Goal: Register for event/course

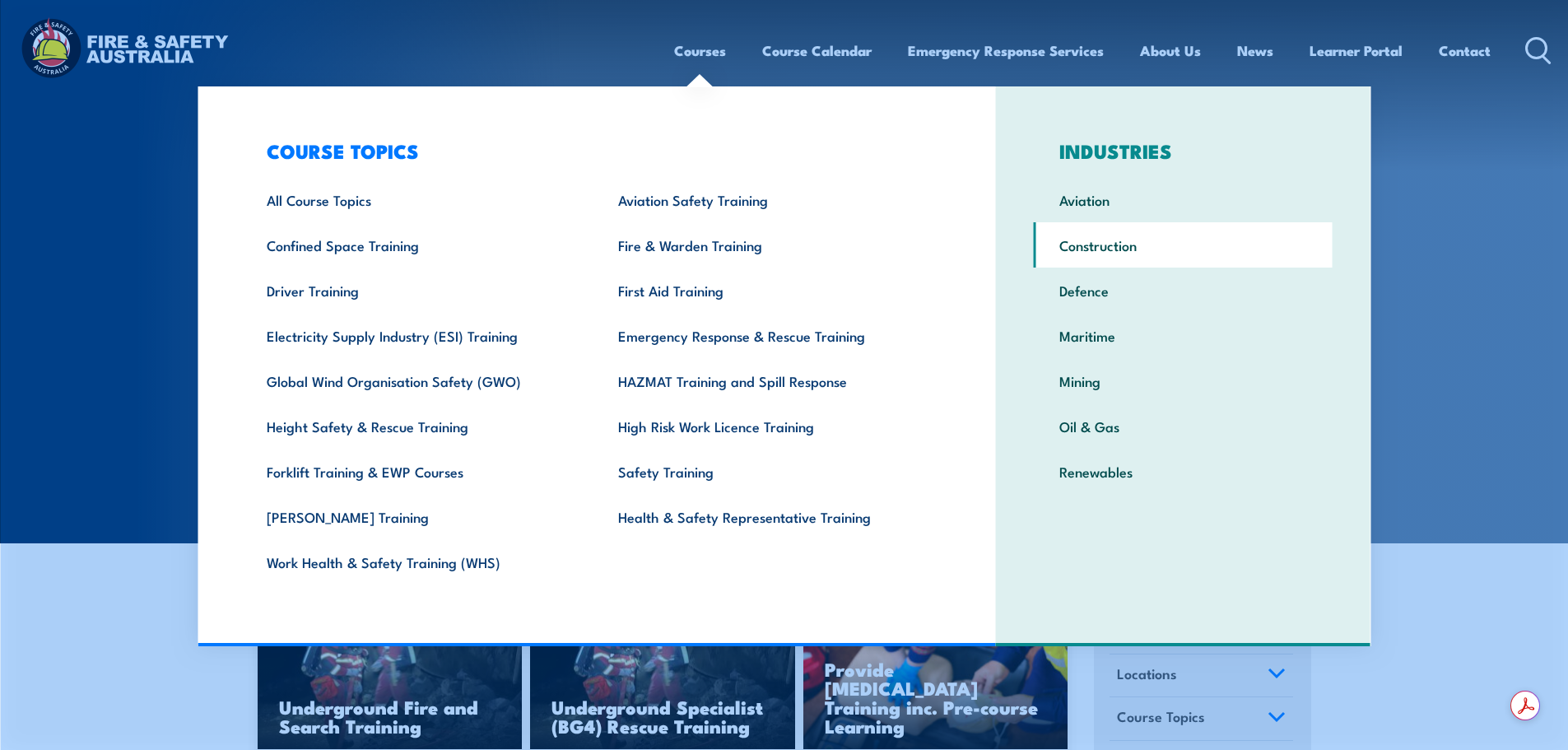
click at [1116, 245] on link "Construction" at bounding box center [1184, 245] width 299 height 45
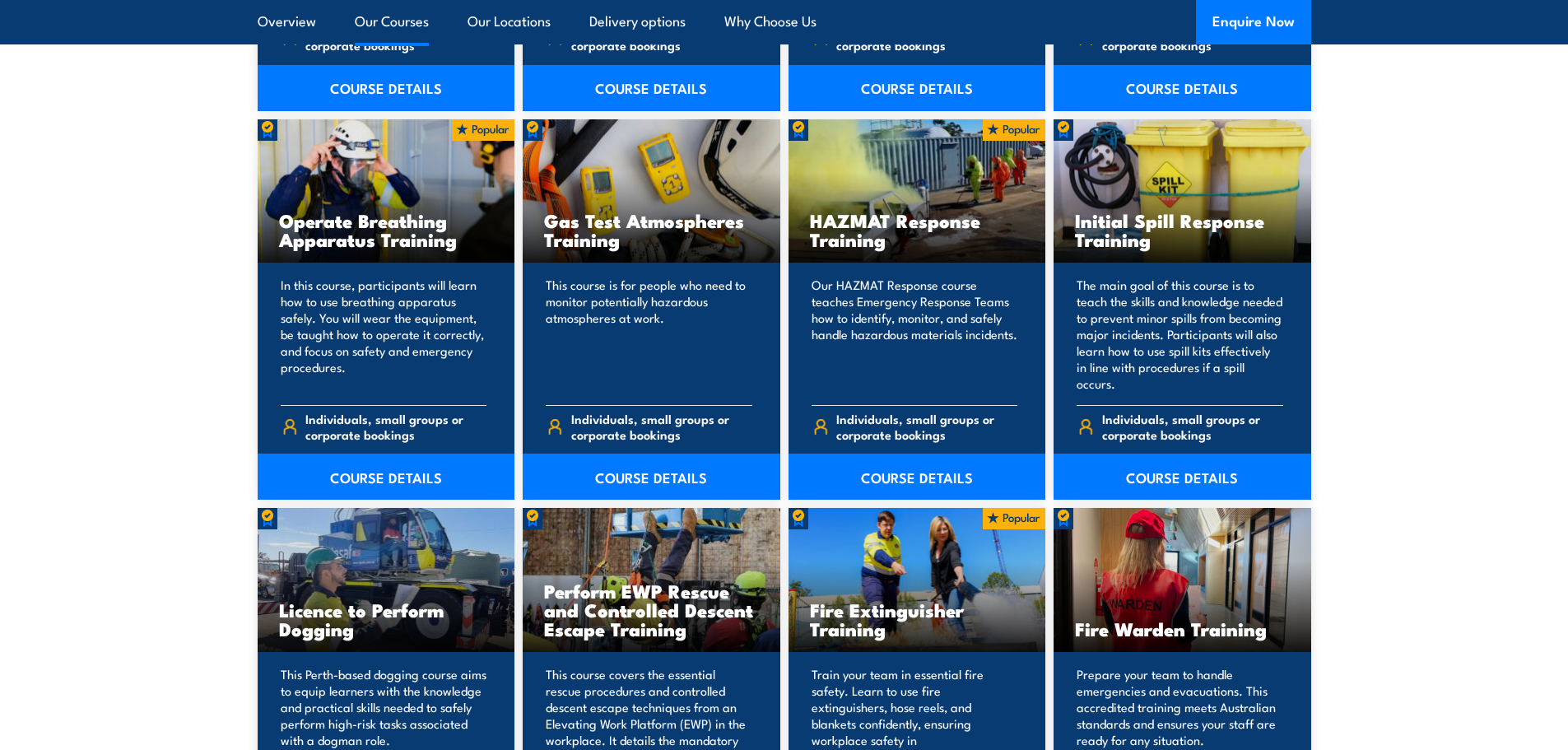
scroll to position [1975, 0]
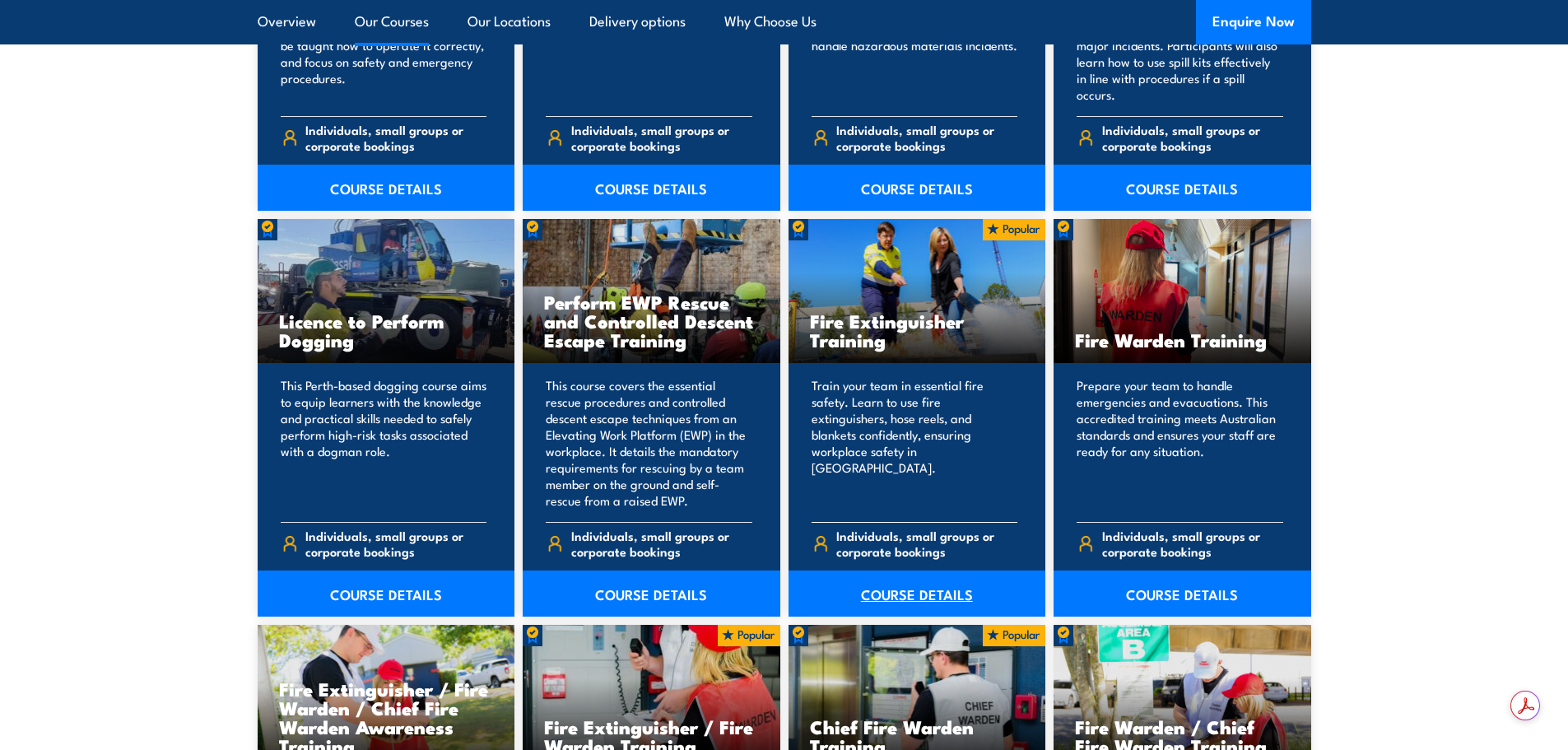
click at [925, 592] on link "COURSE DETAILS" at bounding box center [917, 593] width 258 height 46
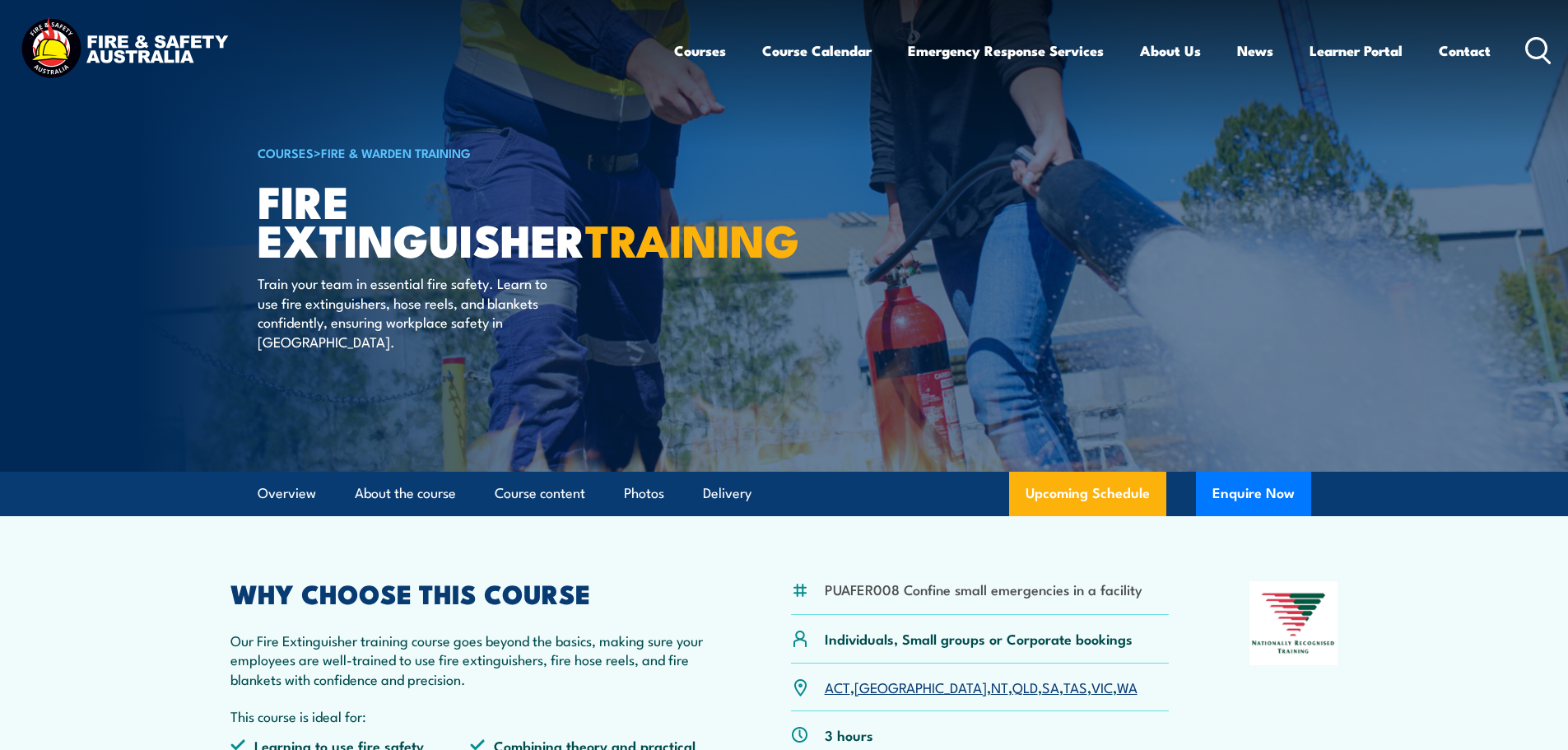
click at [1549, 45] on icon at bounding box center [1539, 51] width 26 height 27
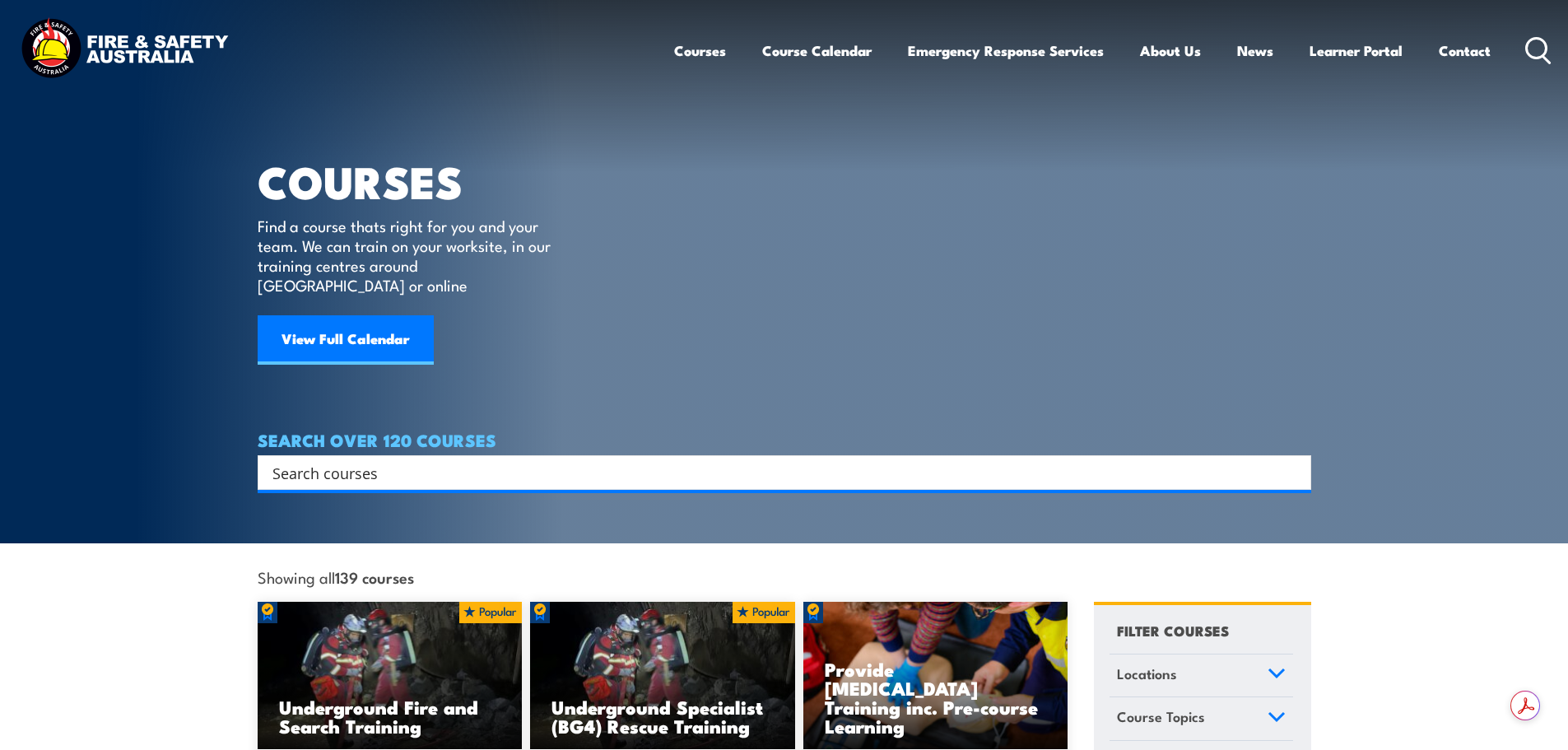
click at [523, 460] on input "Search input" at bounding box center [774, 472] width 1003 height 25
drag, startPoint x: 389, startPoint y: 454, endPoint x: 126, endPoint y: 459, distance: 263.0
click at [124, 459] on section "COURSES Find a course thats right for you and your team. We can train on your w…" at bounding box center [784, 272] width 1568 height 543
paste input "CPPFES2005"
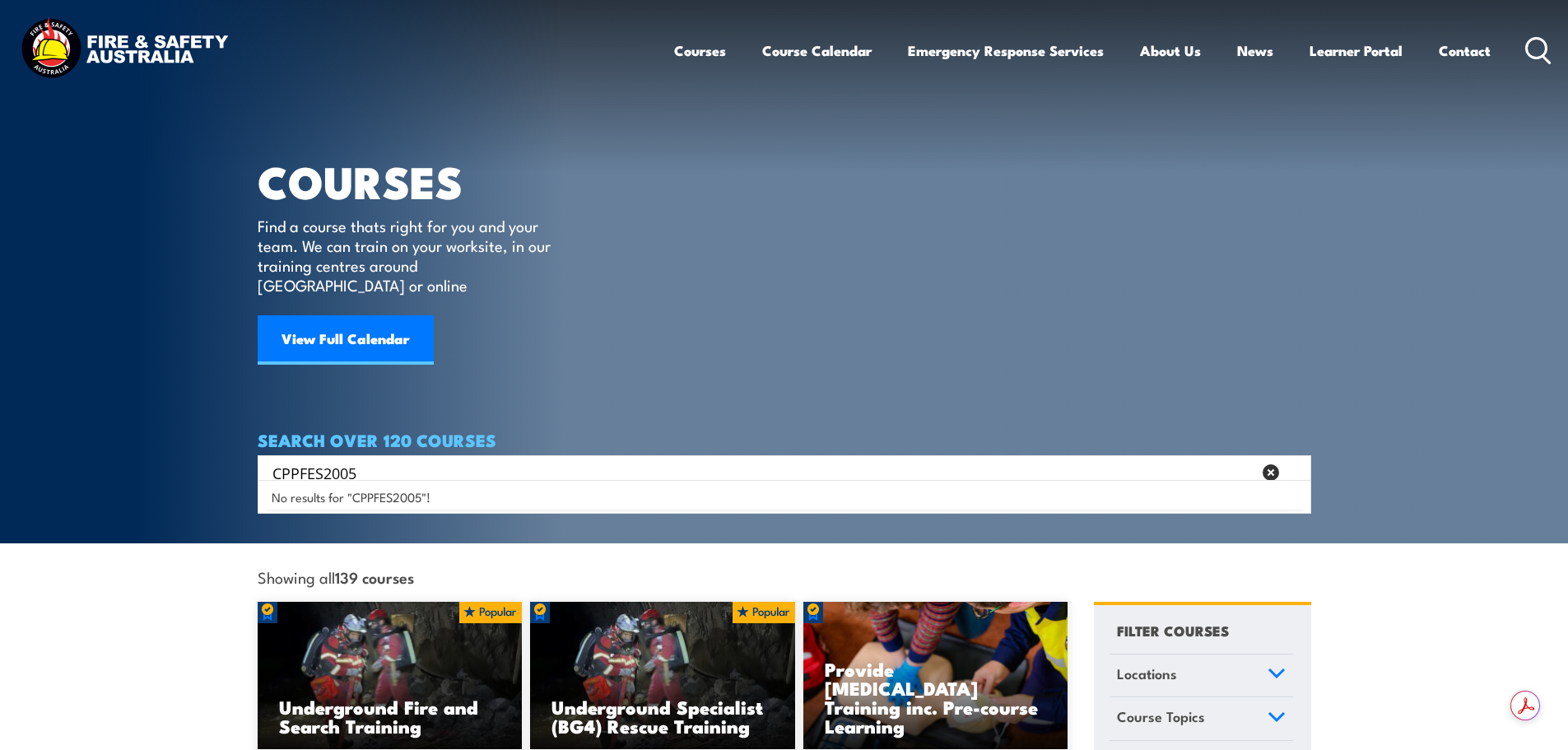
type input "CPPFES2005"
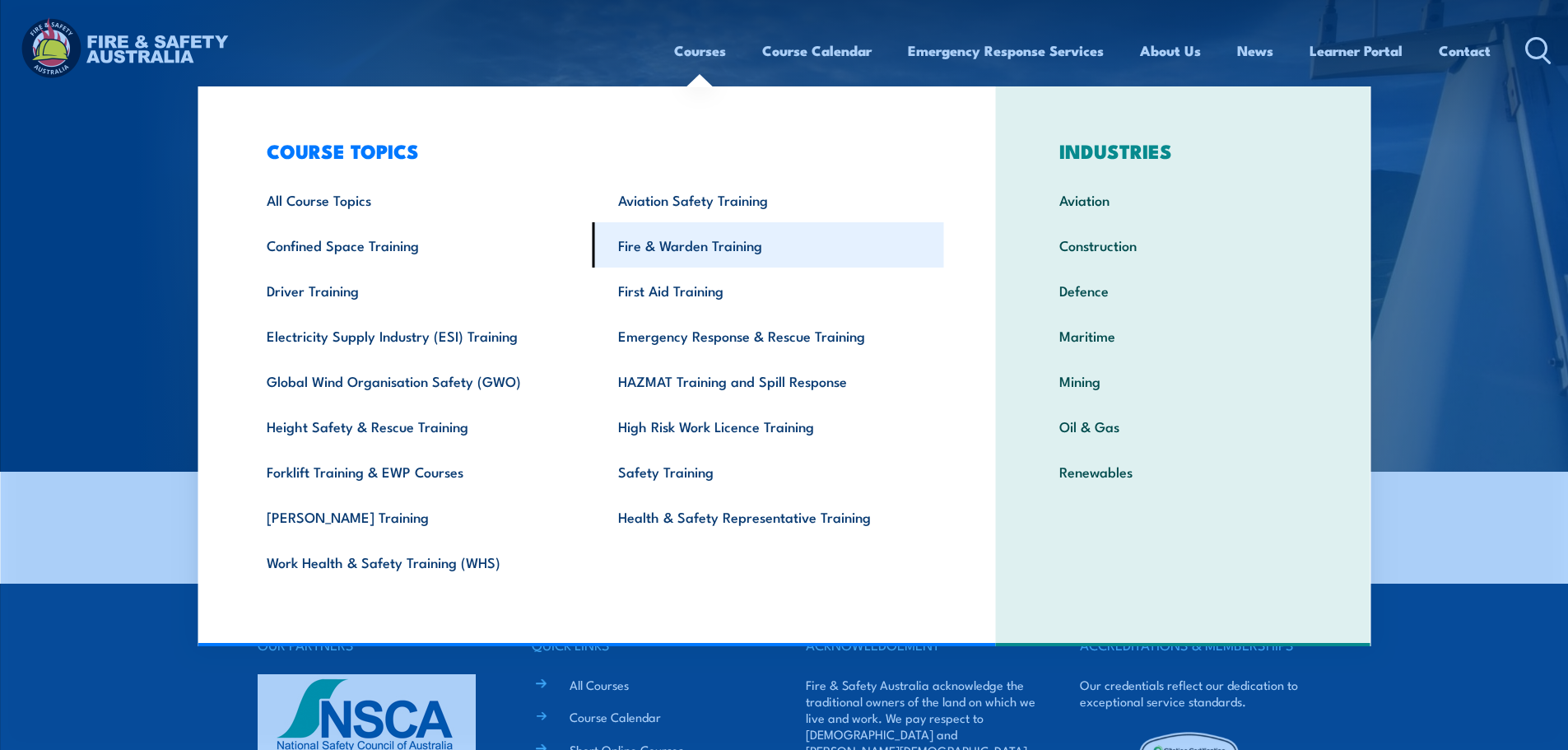
click at [677, 257] on link "Fire & Warden Training" at bounding box center [769, 245] width 352 height 45
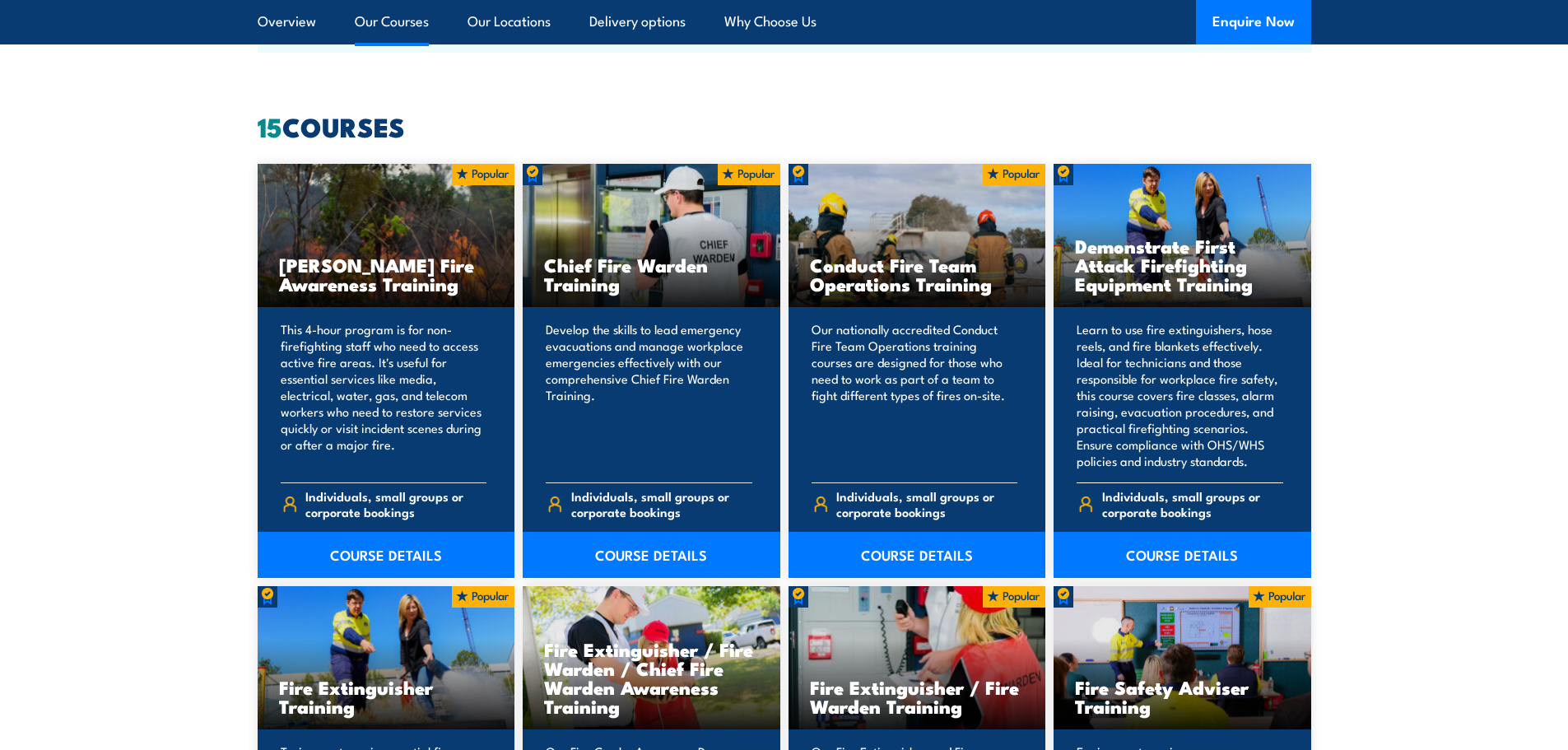
scroll to position [1317, 0]
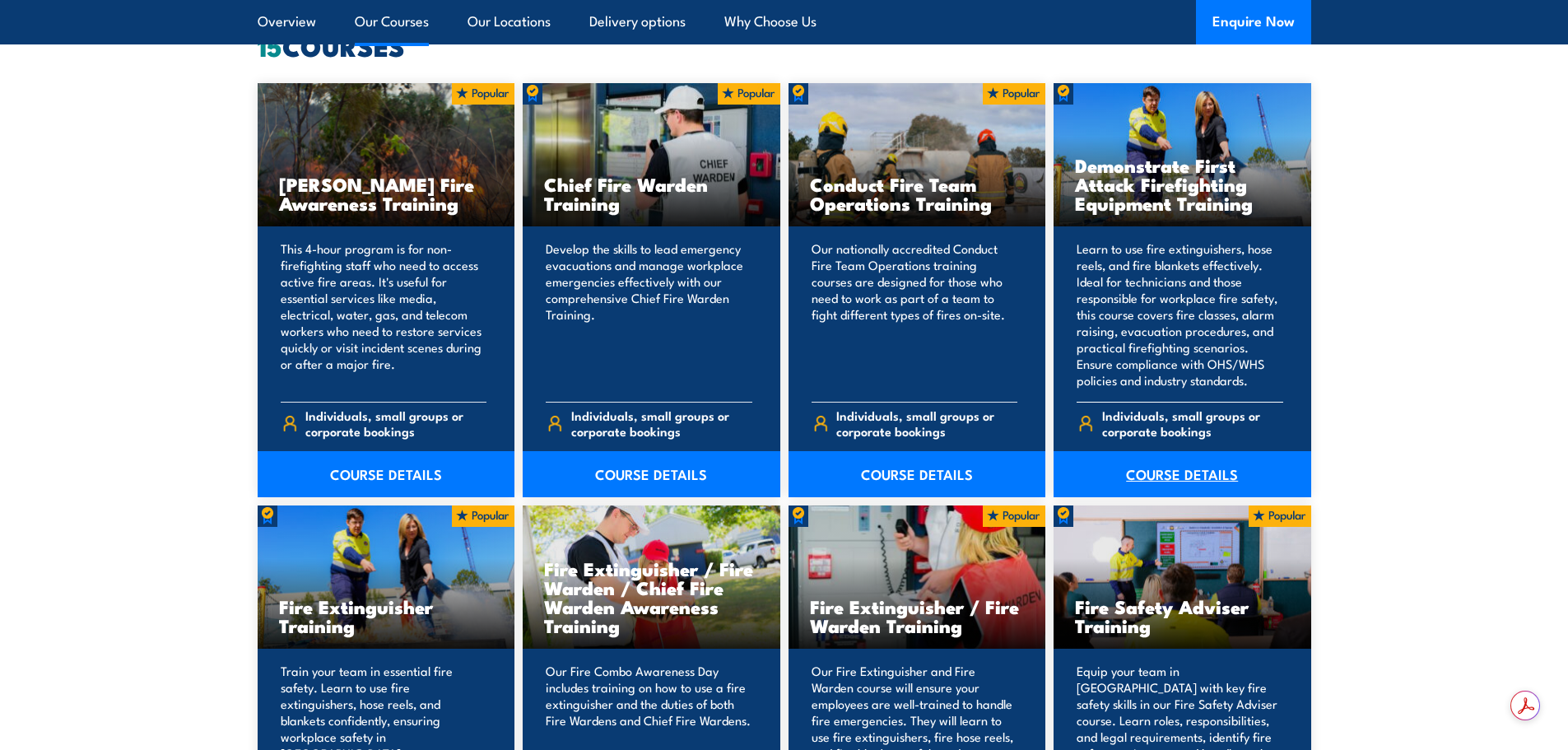
click at [1171, 465] on link "COURSE DETAILS" at bounding box center [1183, 474] width 258 height 46
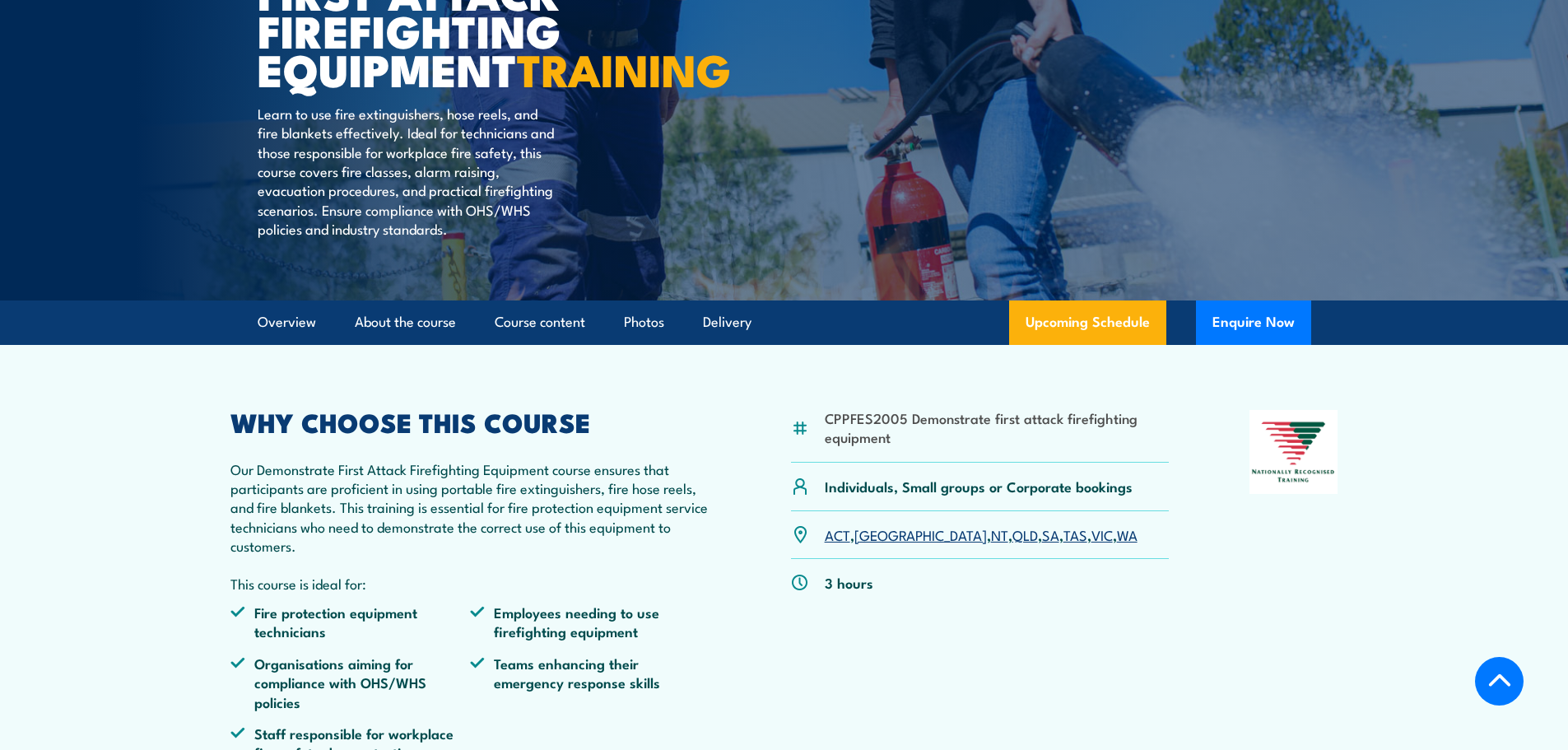
scroll to position [494, 0]
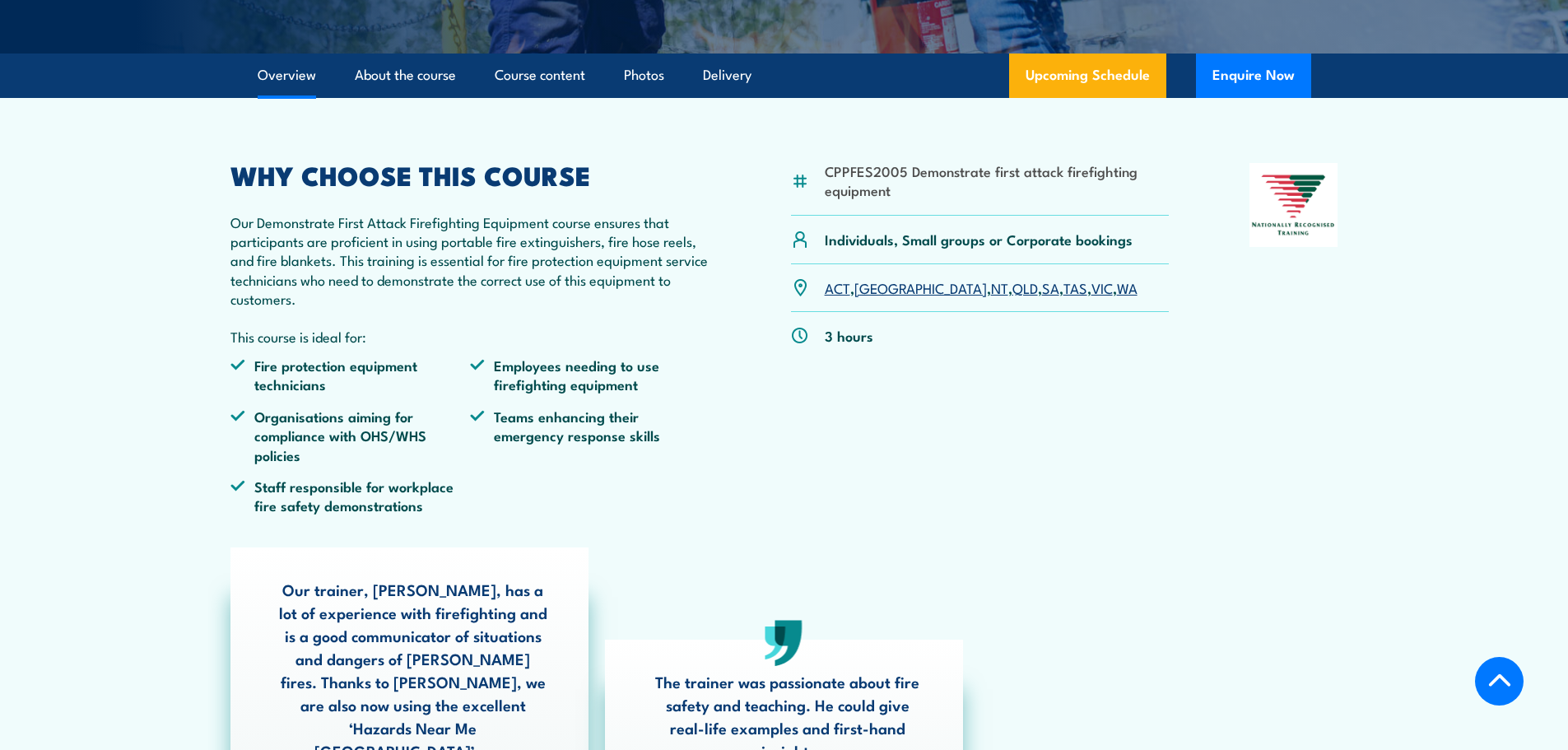
click at [1013, 297] on link "QLD" at bounding box center [1026, 287] width 25 height 20
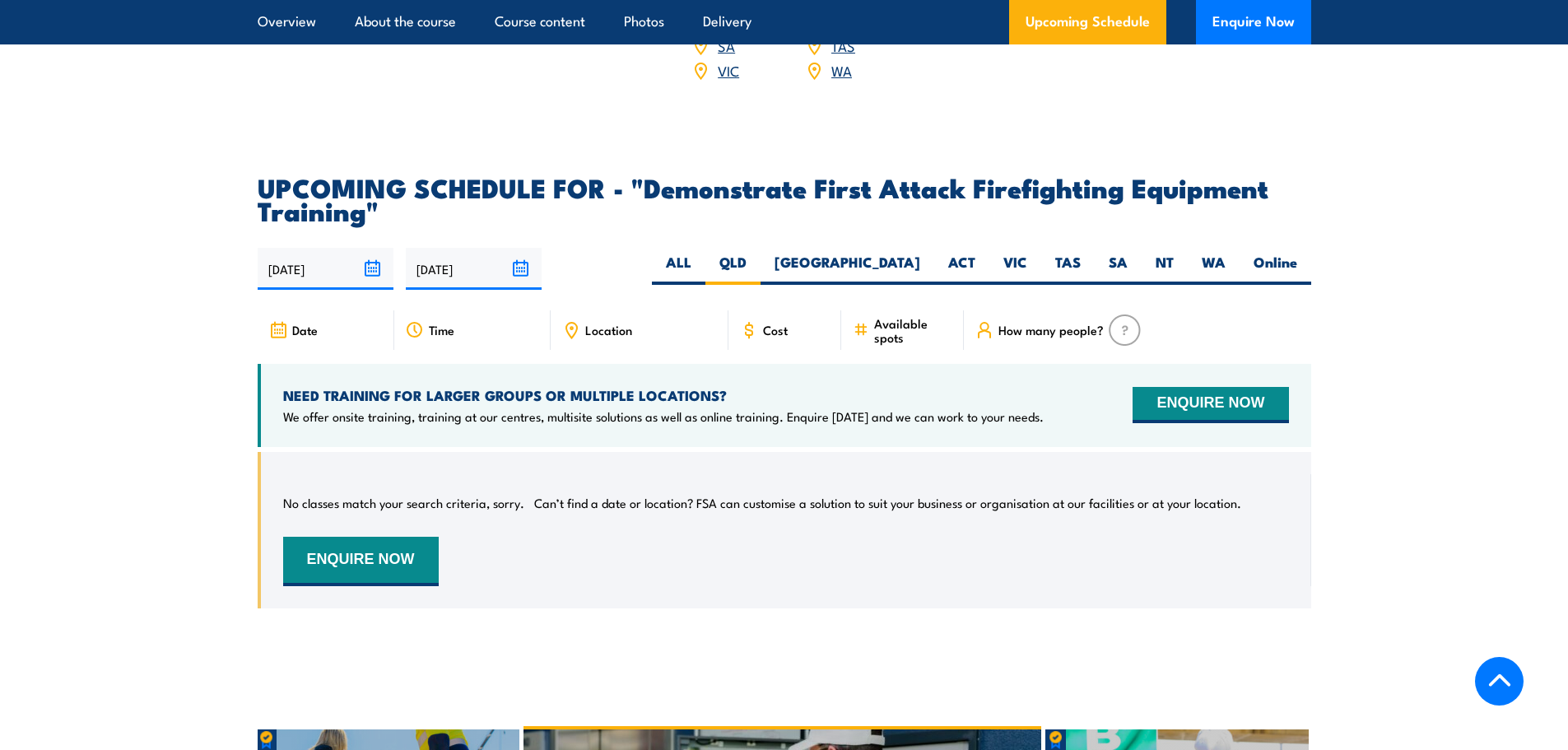
scroll to position [2820, 0]
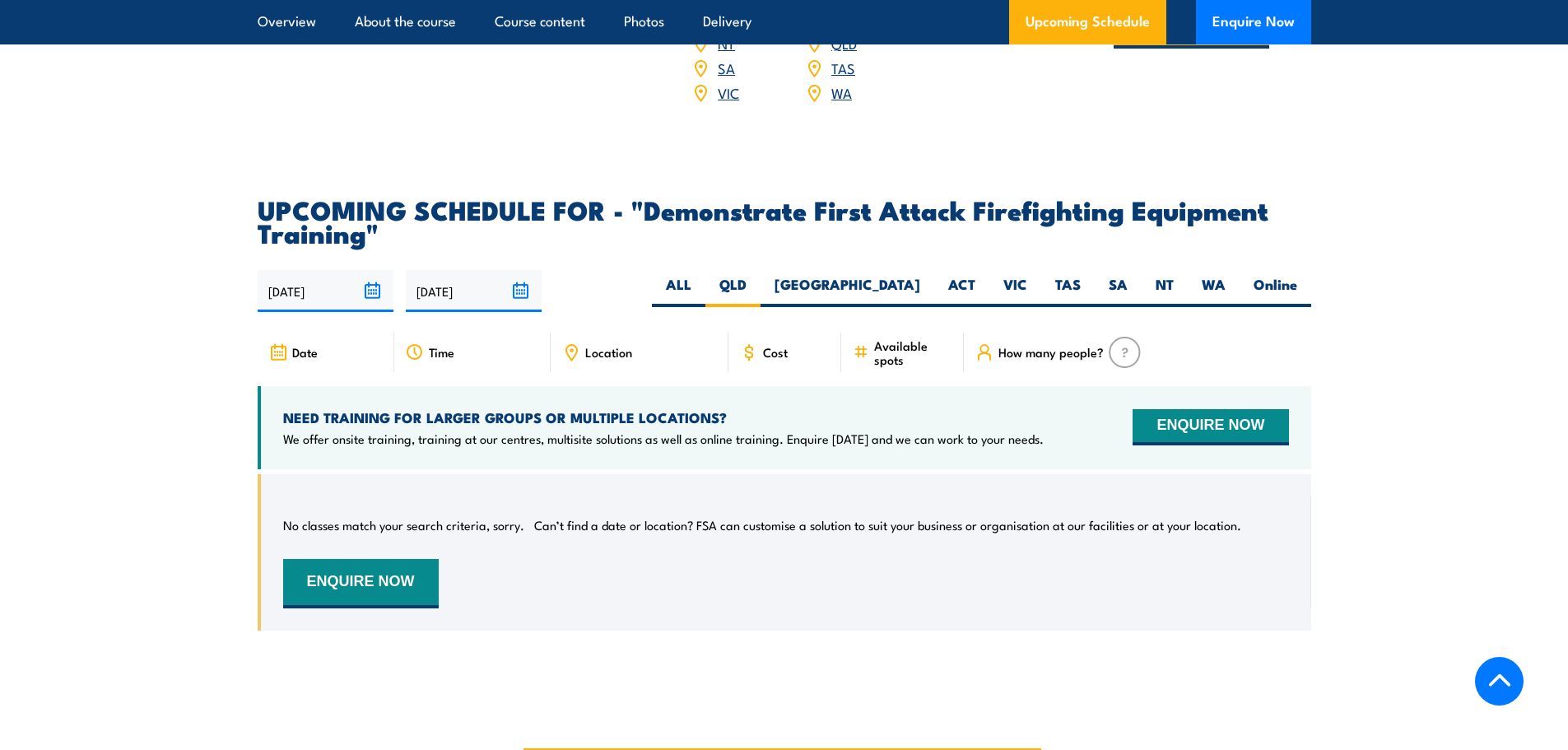
click at [372, 270] on input "[DATE]" at bounding box center [326, 290] width 136 height 42
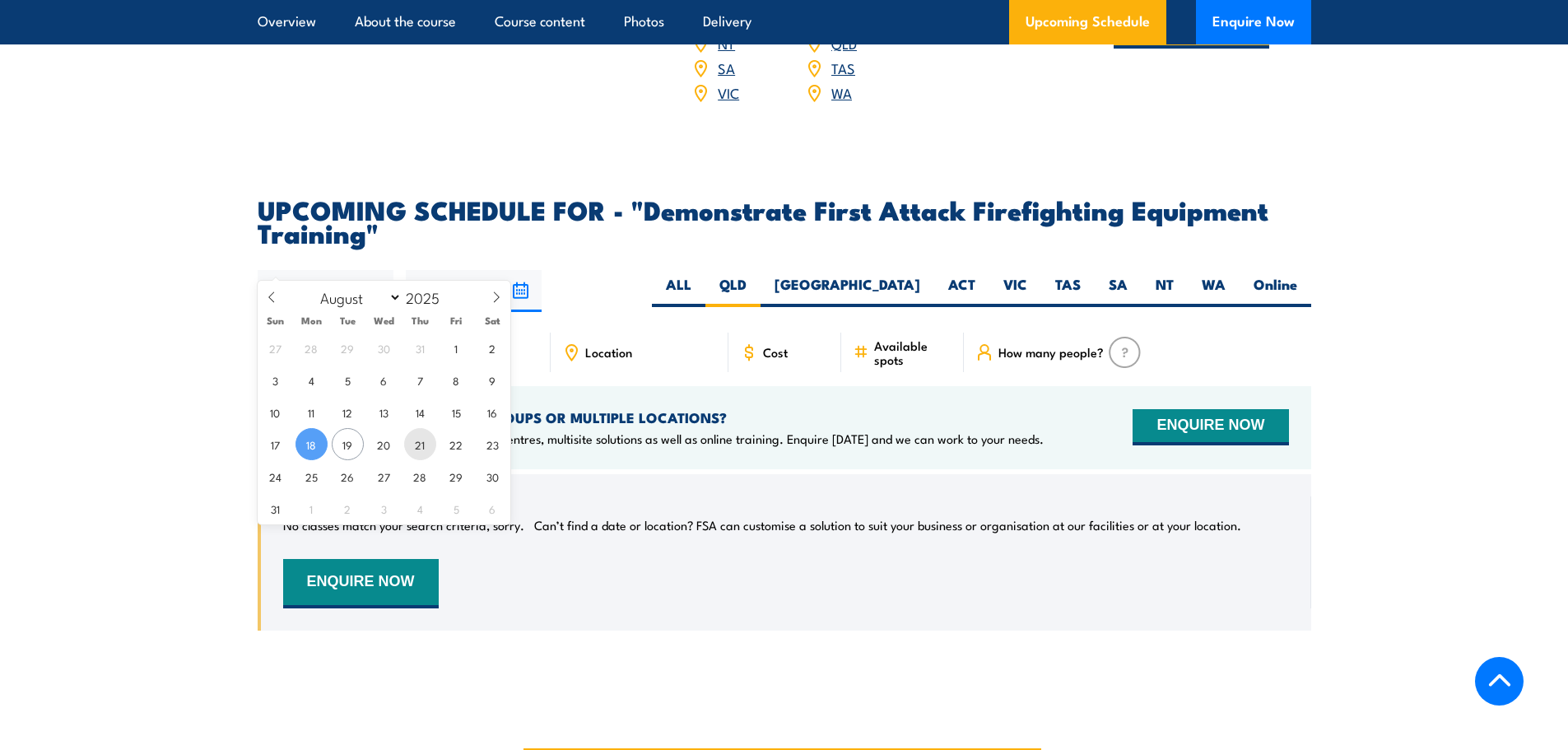
click at [415, 443] on span "21" at bounding box center [420, 444] width 32 height 32
type input "[DATE]"
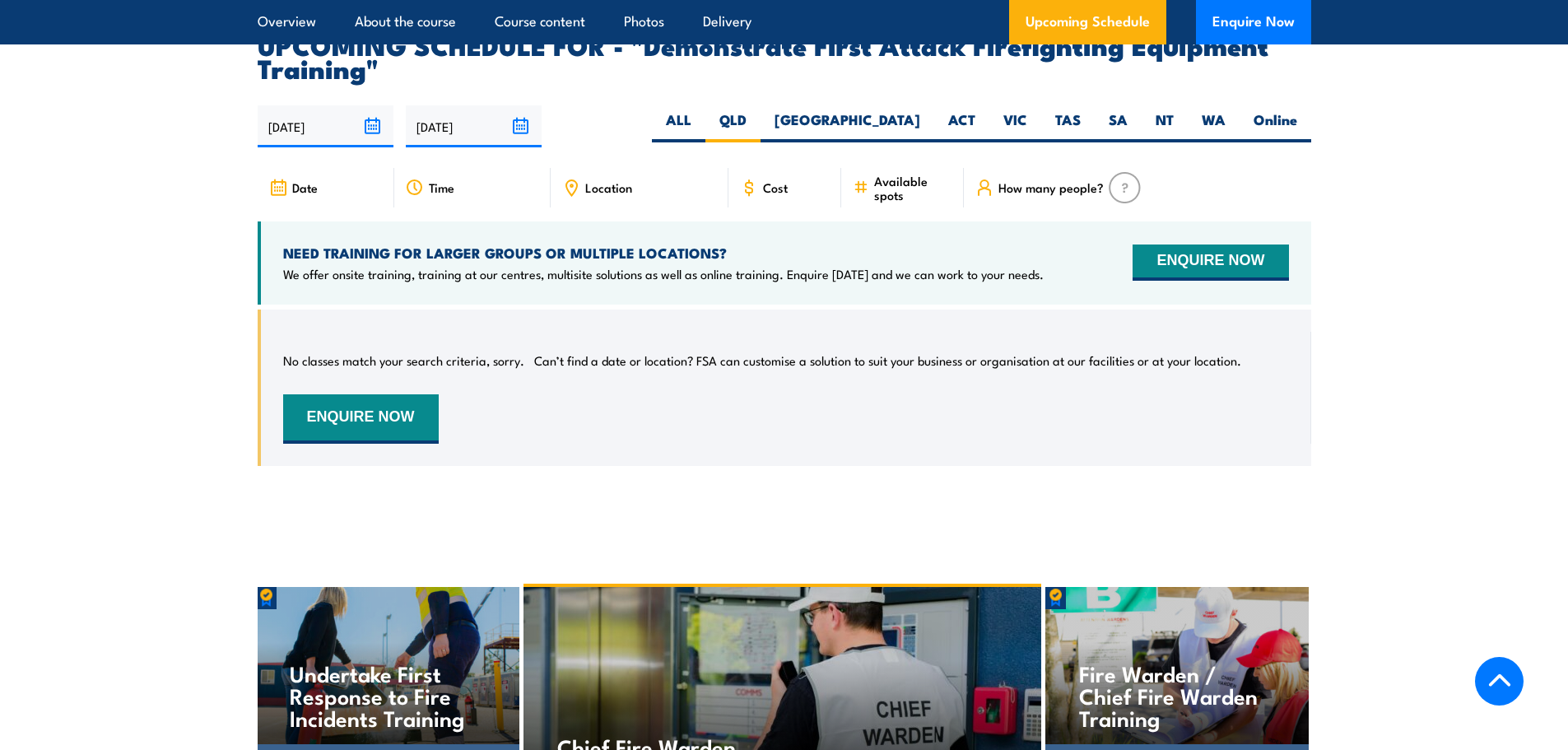
scroll to position [2902, 0]
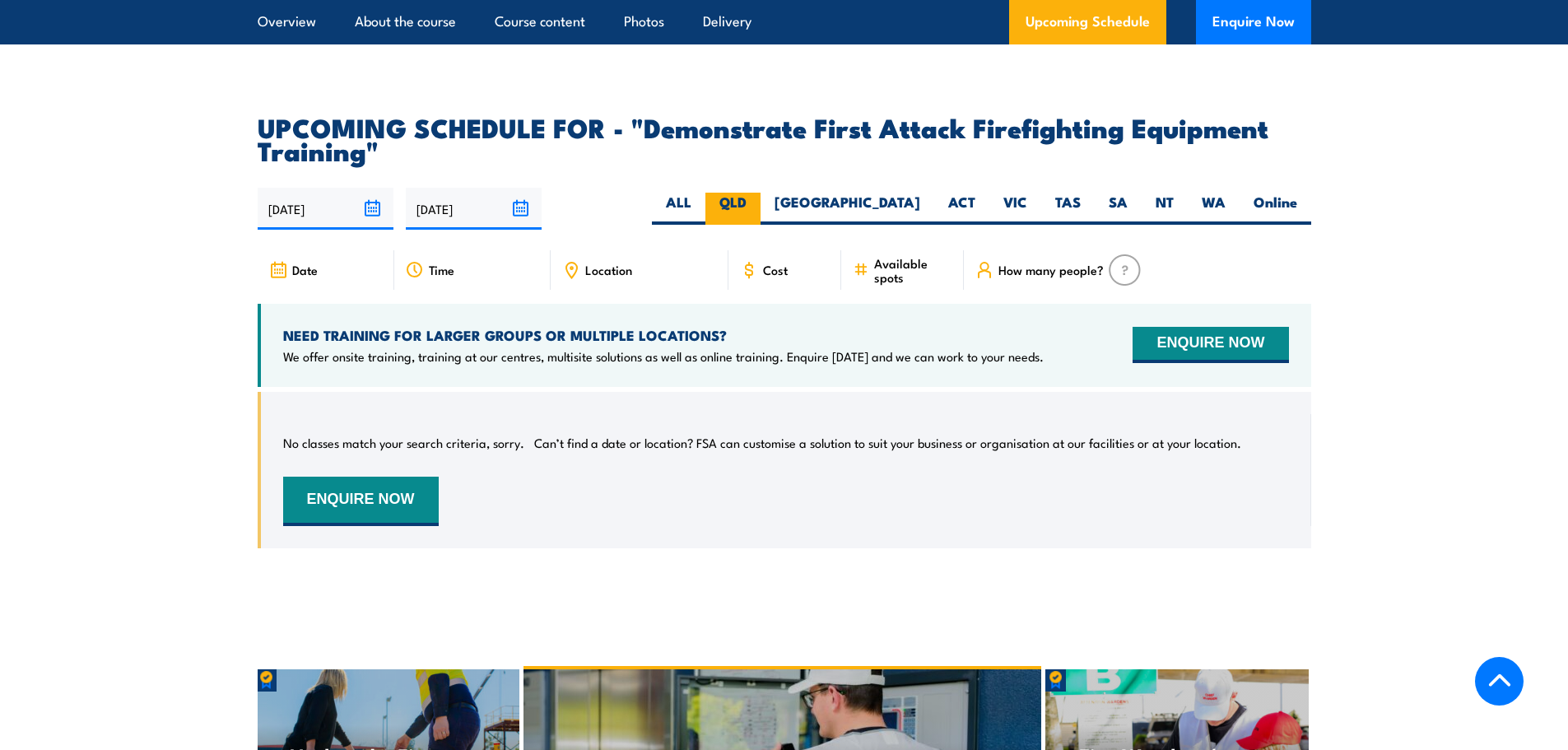
click at [761, 192] on label "QLD" at bounding box center [733, 208] width 55 height 32
click at [757, 192] on input "QLD" at bounding box center [752, 197] width 11 height 11
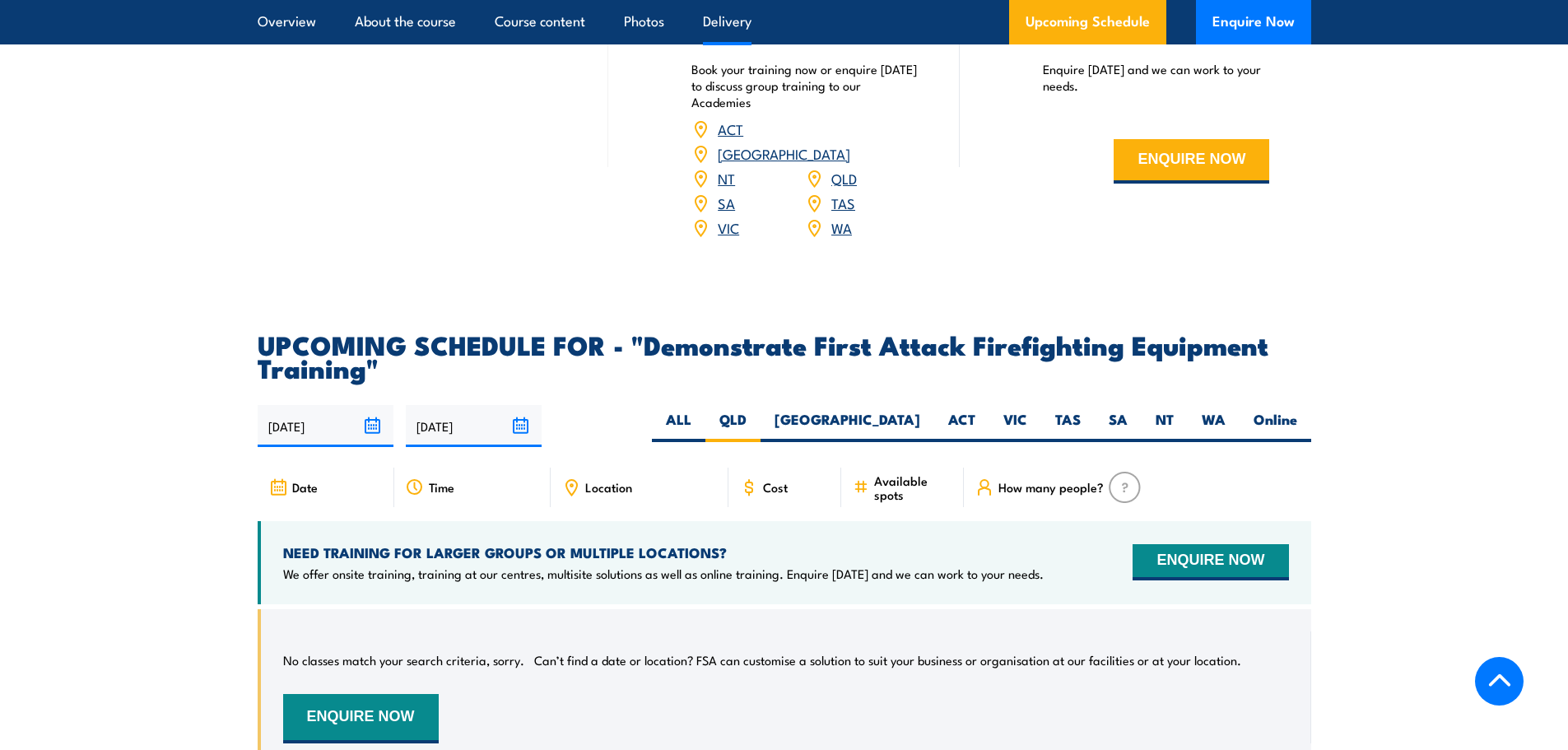
scroll to position [2656, 0]
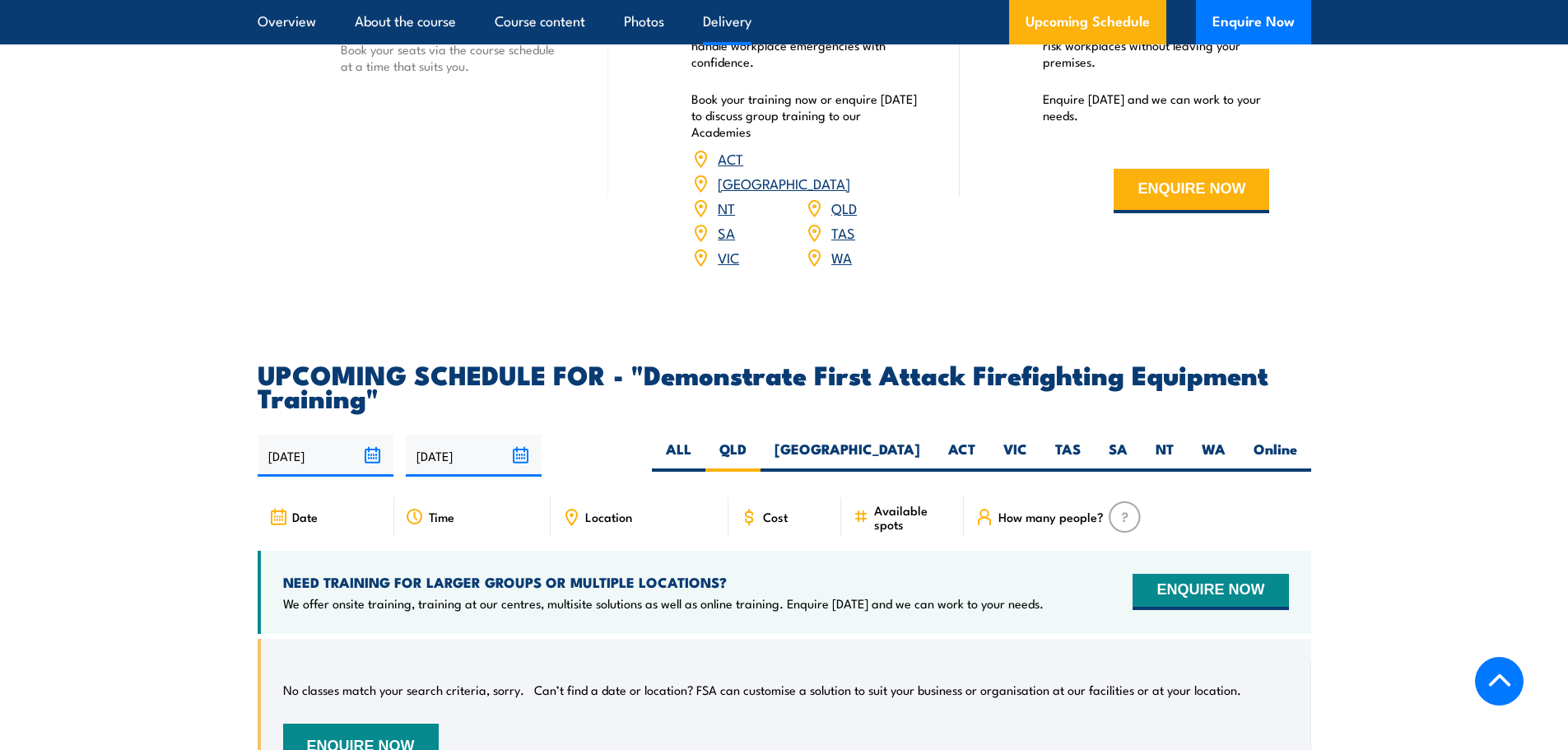
click at [846, 198] on link "QLD" at bounding box center [844, 208] width 25 height 20
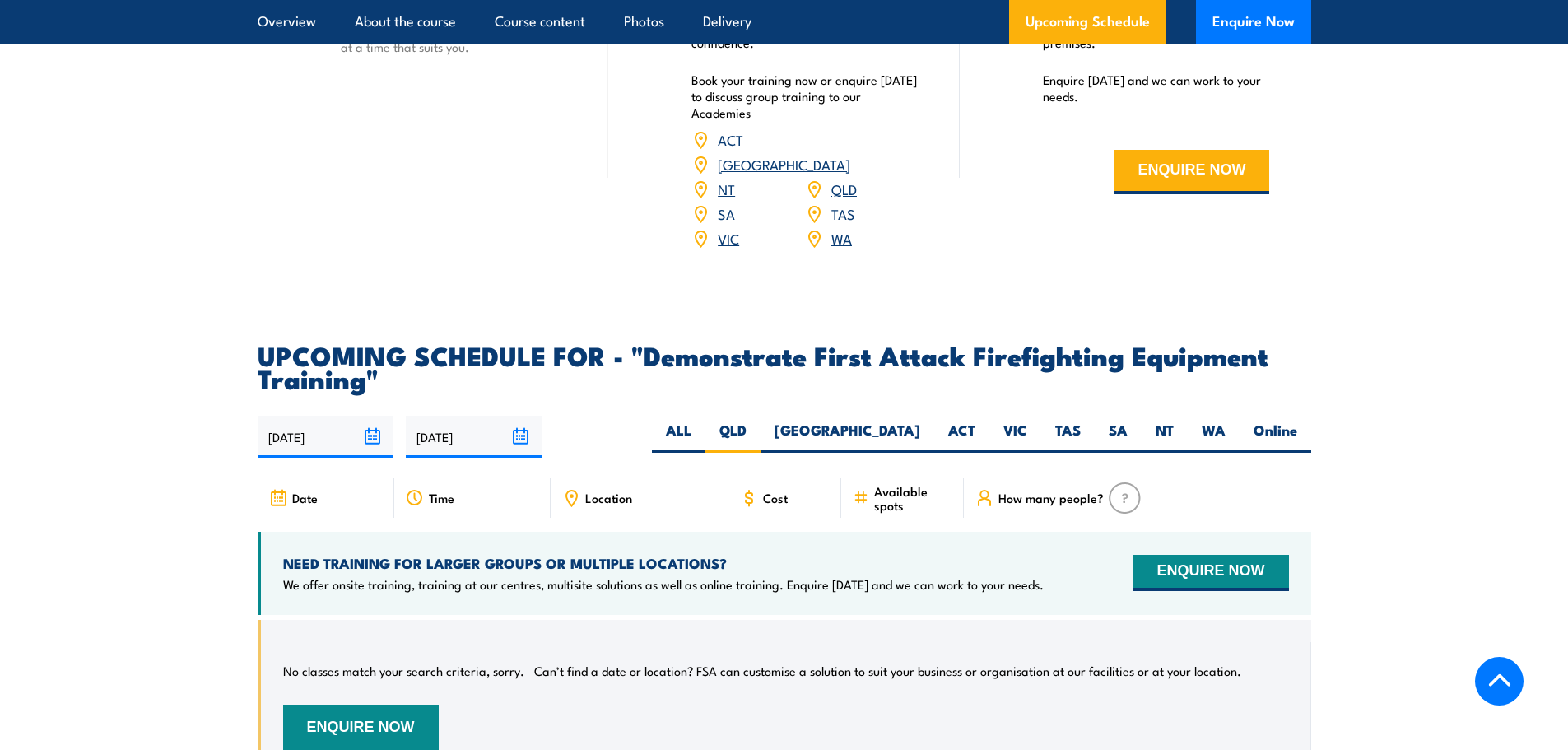
scroll to position [2815, 0]
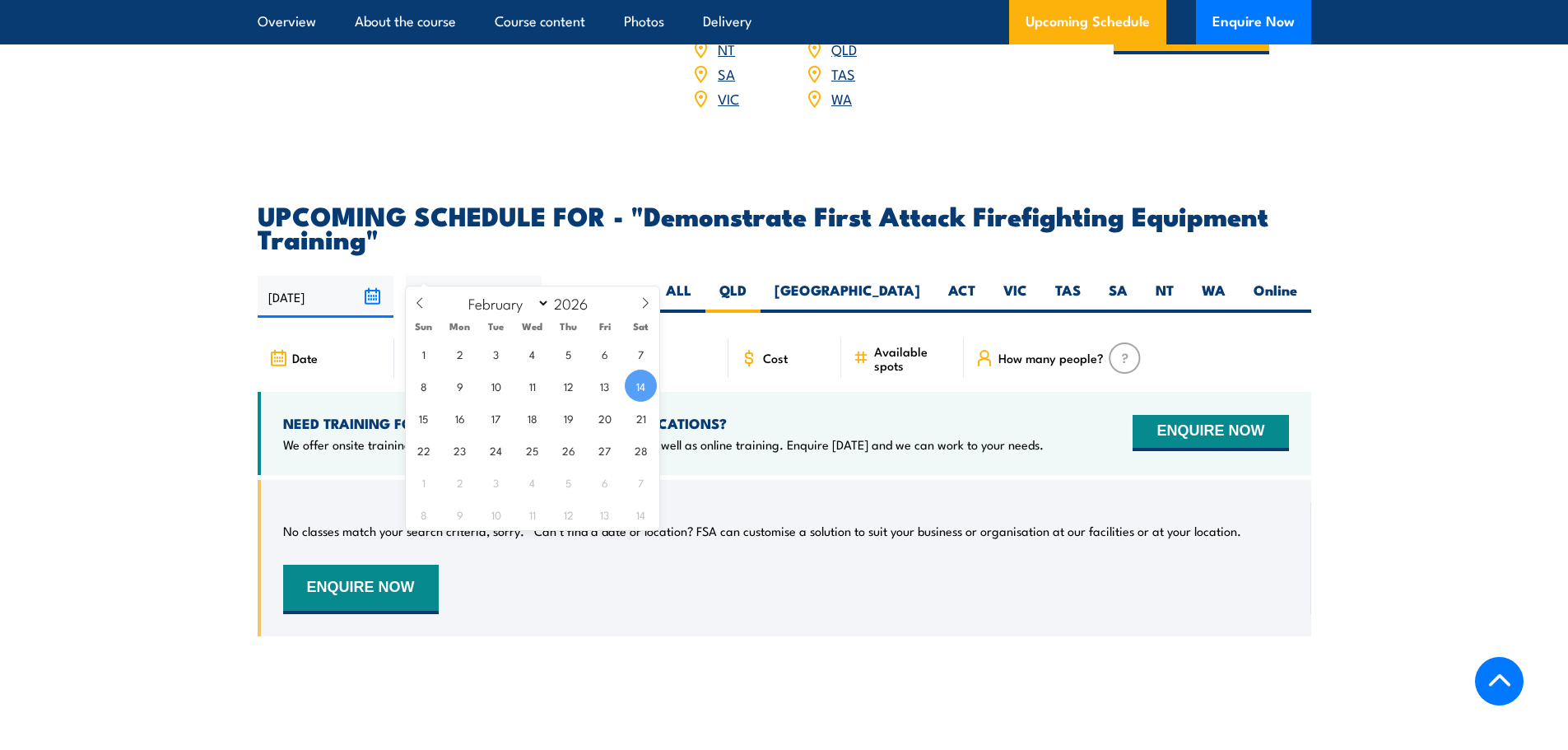
click at [518, 275] on input "14/02/2026" at bounding box center [474, 296] width 136 height 42
click at [624, 424] on div "1 2 3 4 5 6 7 8 9 10 11 12 13 14 15 16 17 18 19 20 21 22 23 24 25 26 27 28 1 2 …" at bounding box center [532, 433] width 254 height 192
click at [631, 422] on span "21" at bounding box center [640, 418] width 32 height 32
type input "21/02/2026"
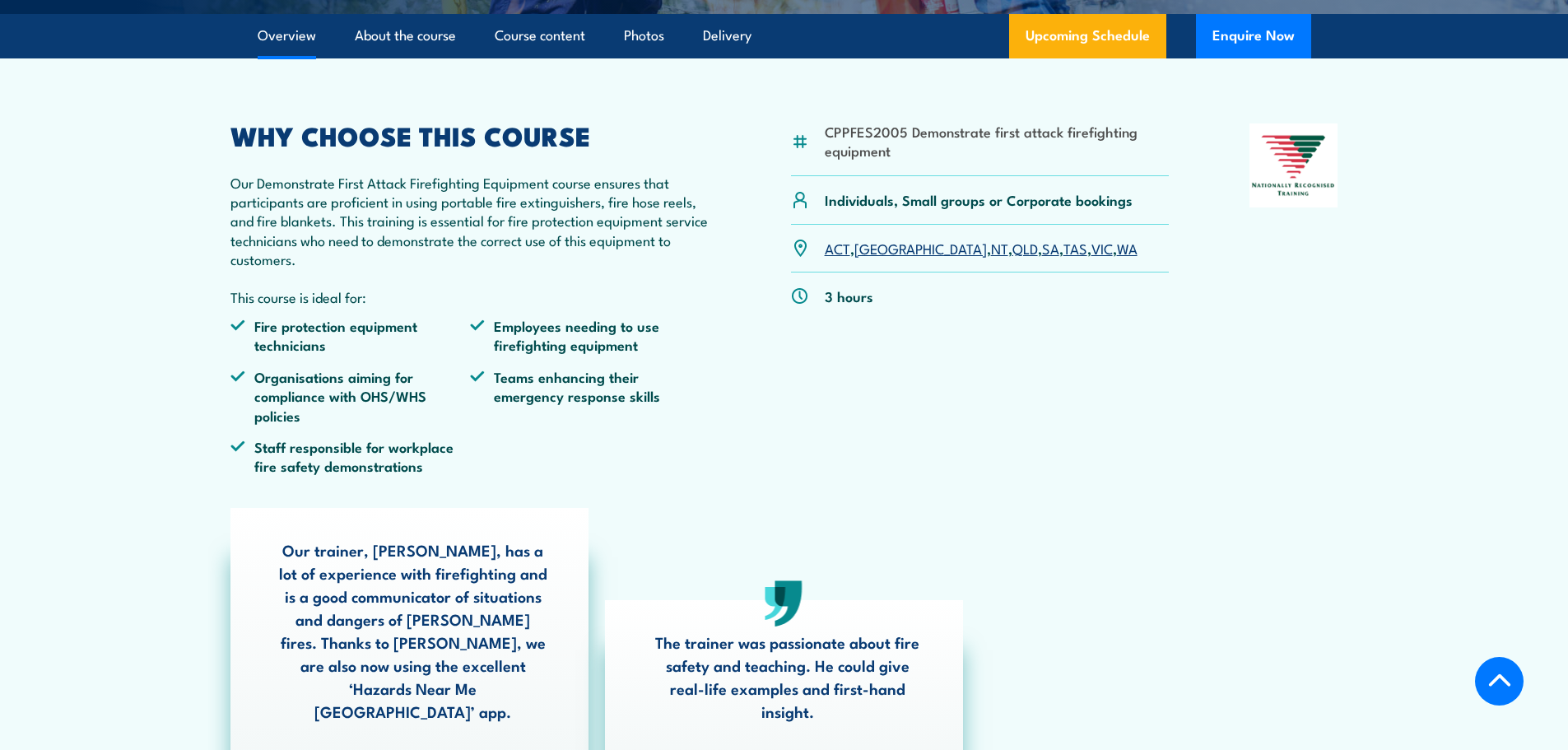
scroll to position [269, 0]
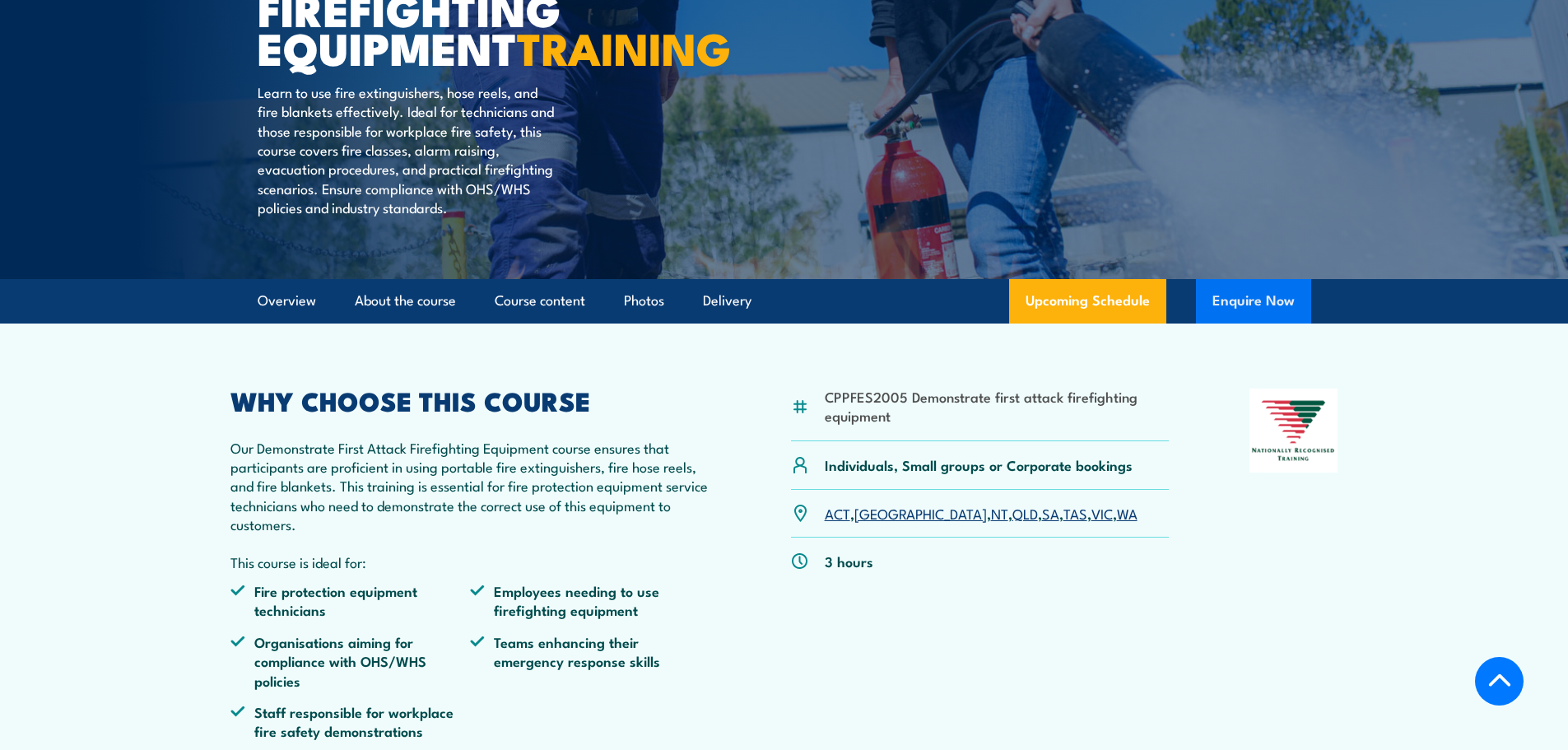
click at [1279, 324] on button "Enquire Now" at bounding box center [1254, 301] width 116 height 44
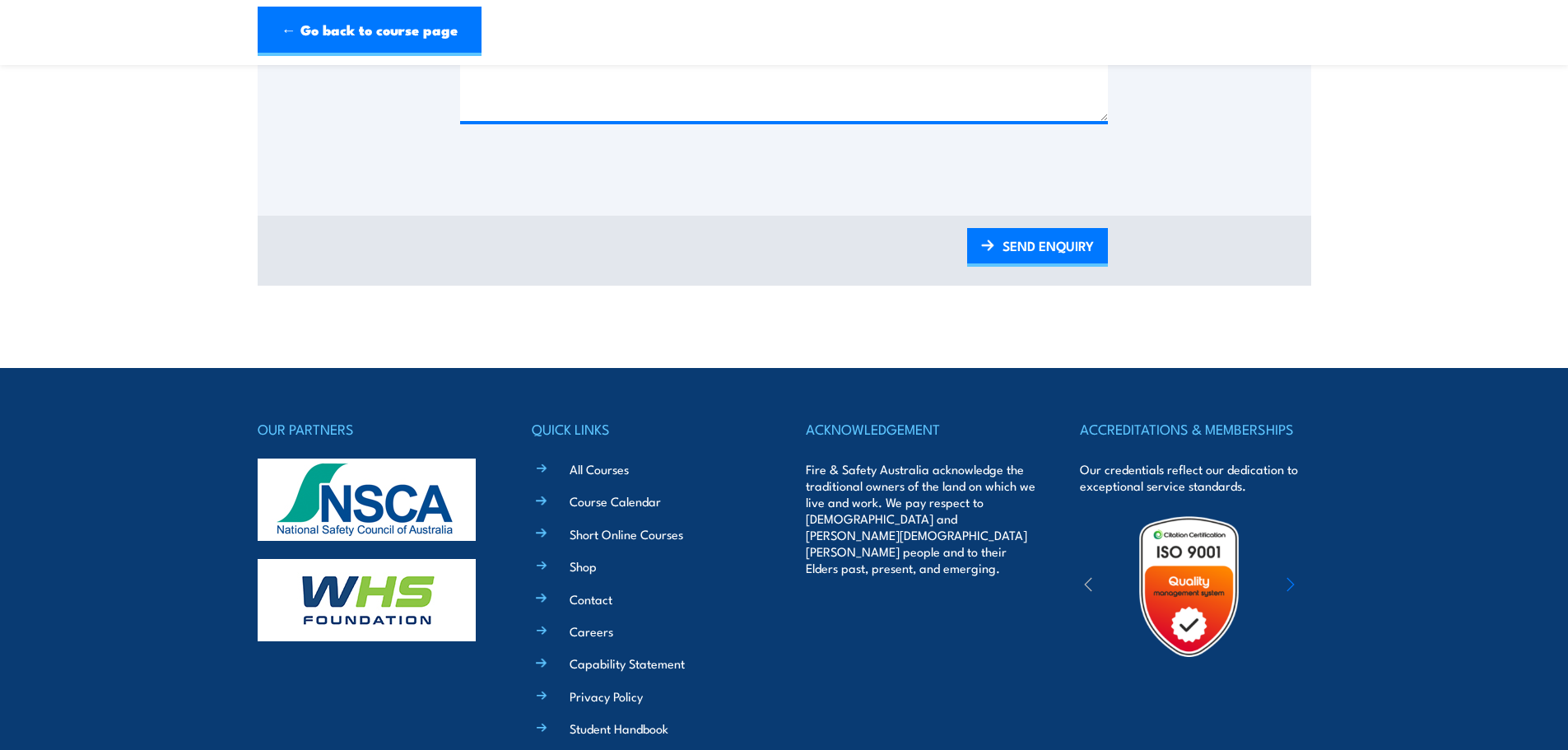
scroll to position [1033, 0]
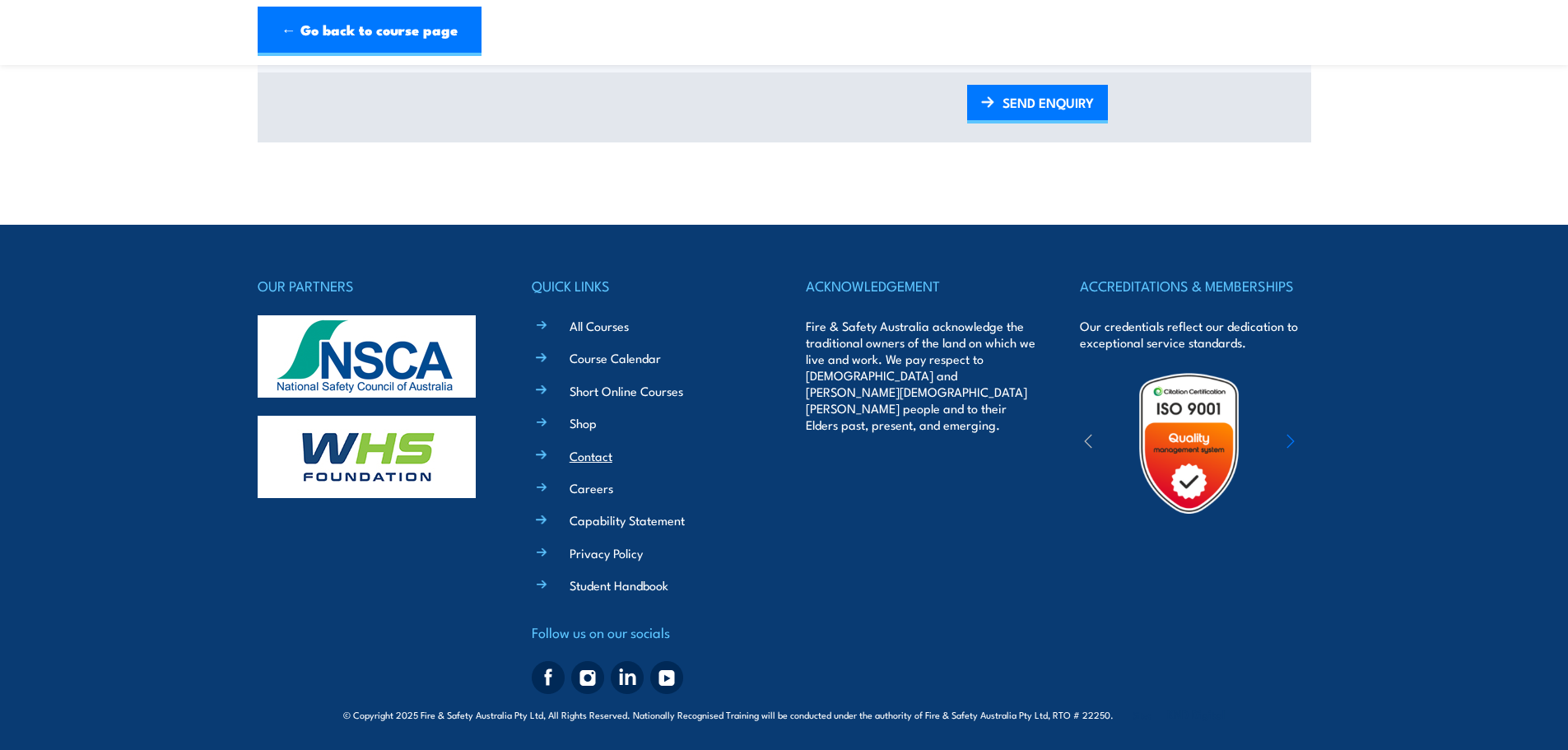
click at [593, 449] on link "Contact" at bounding box center [591, 456] width 43 height 18
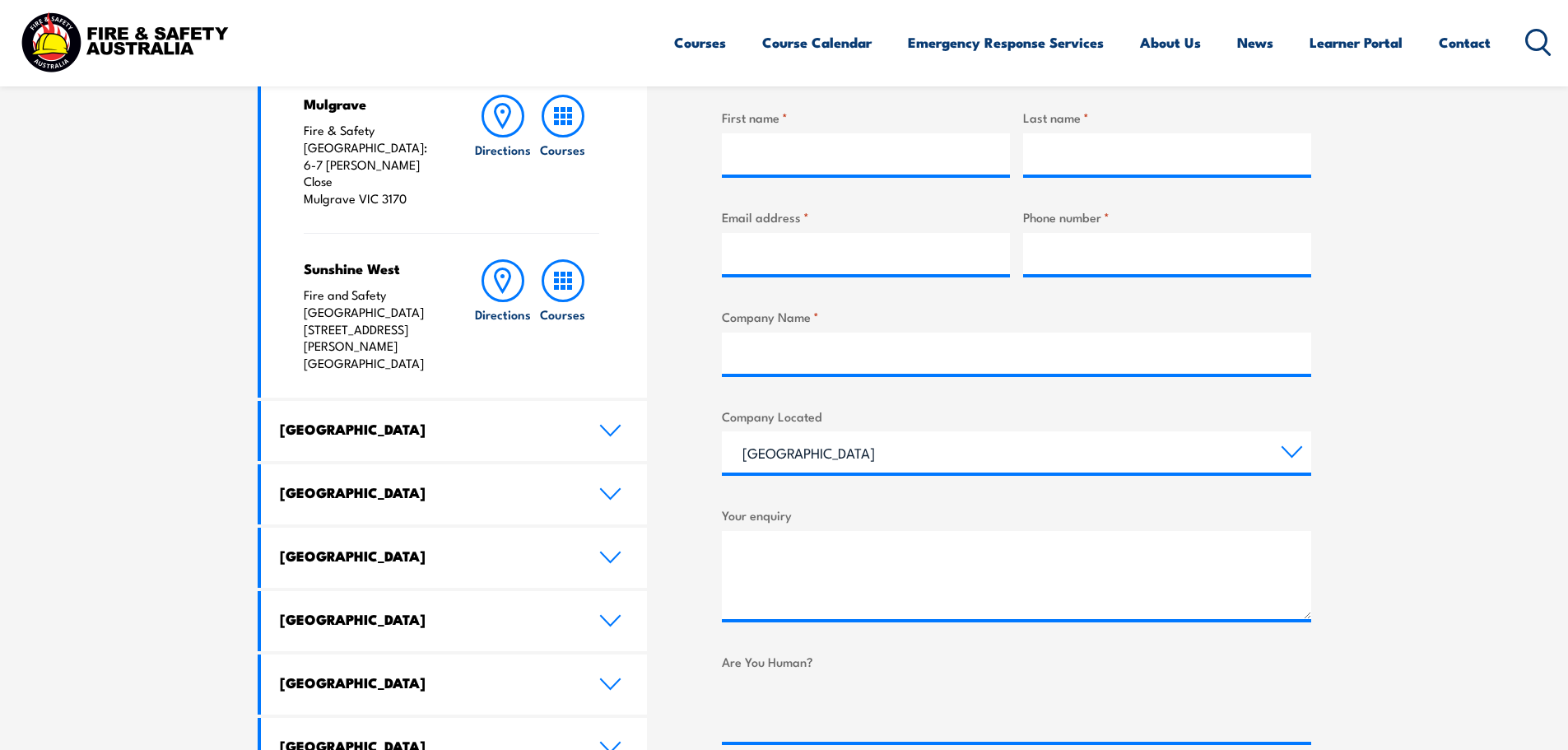
scroll to position [824, 0]
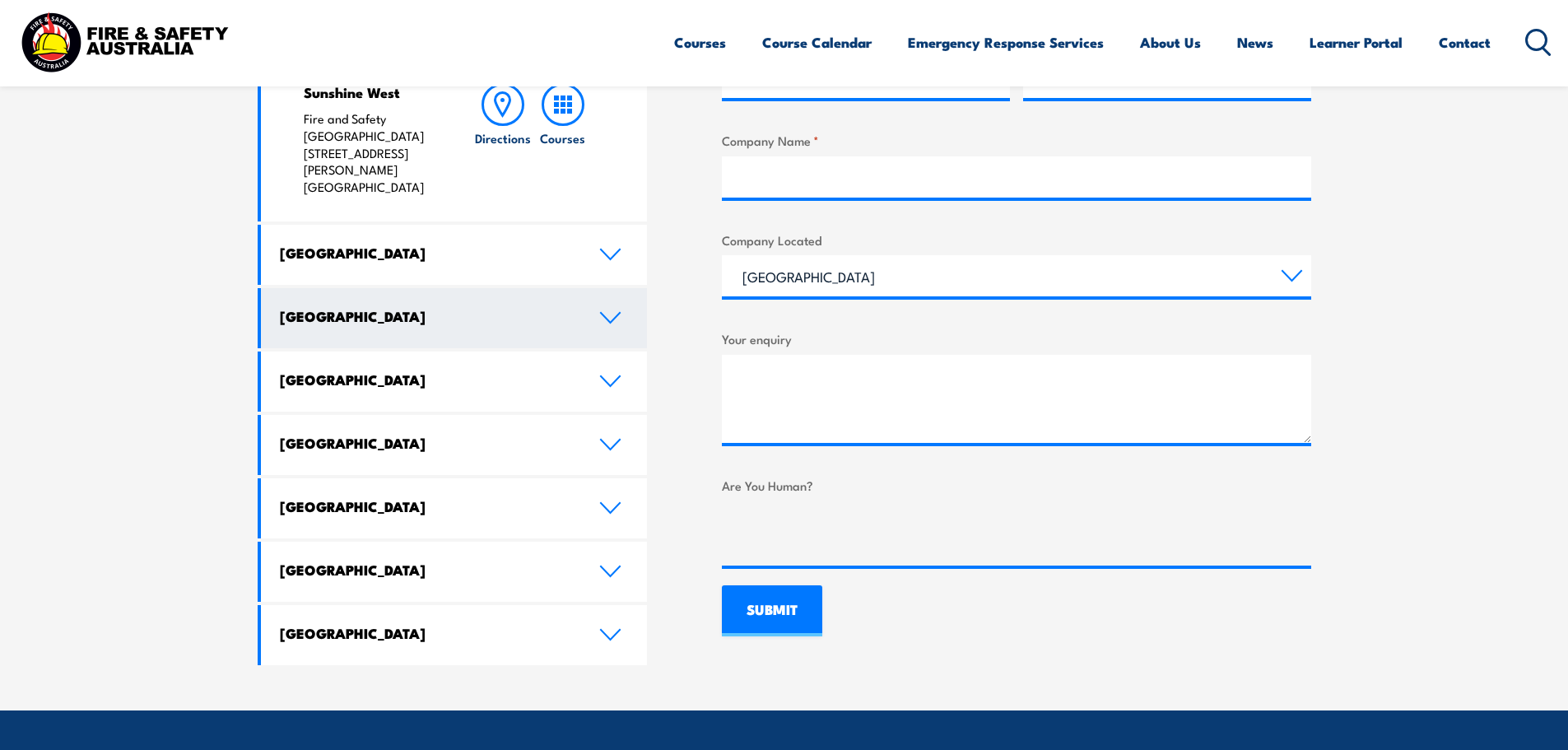
click at [615, 311] on icon at bounding box center [610, 317] width 23 height 13
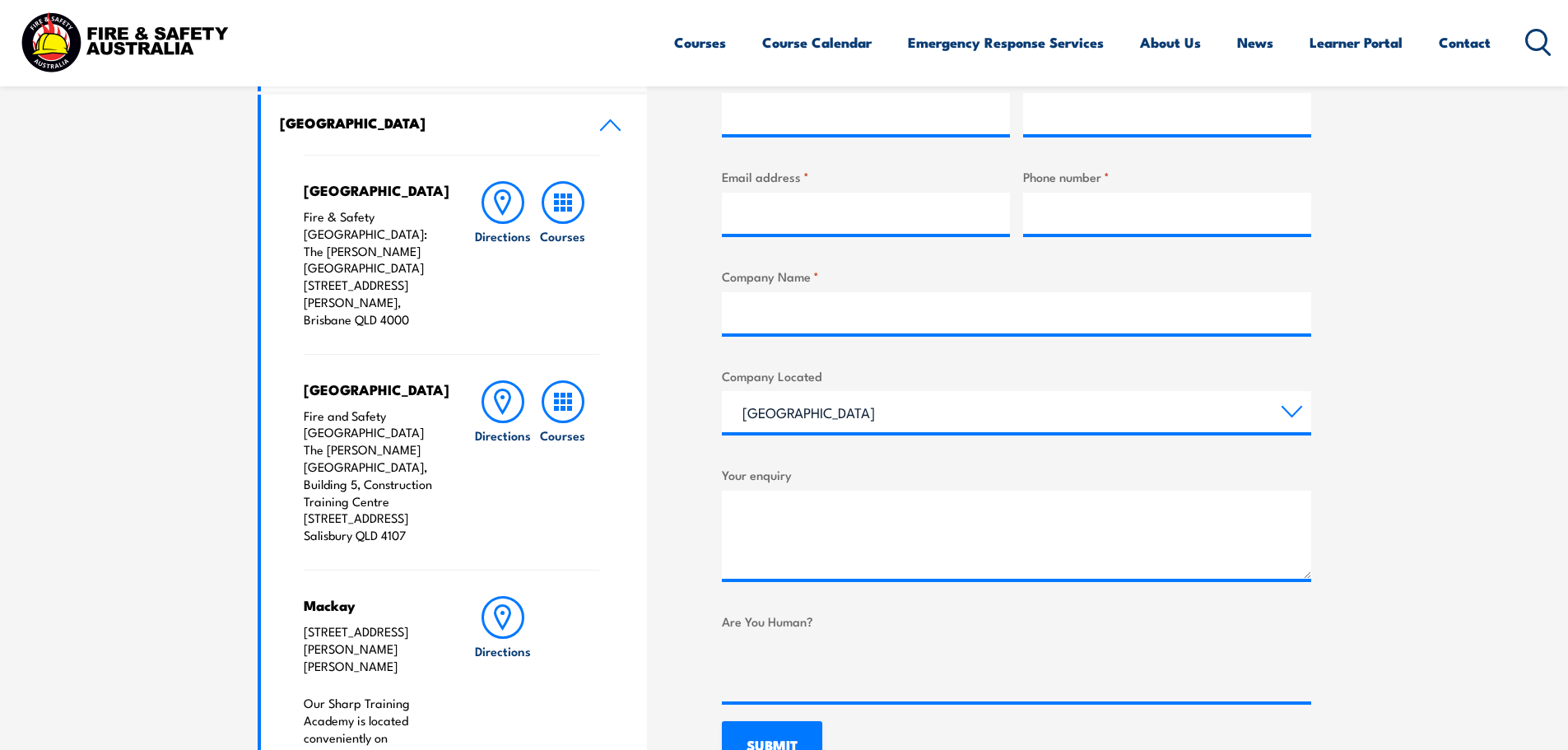
scroll to position [659, 0]
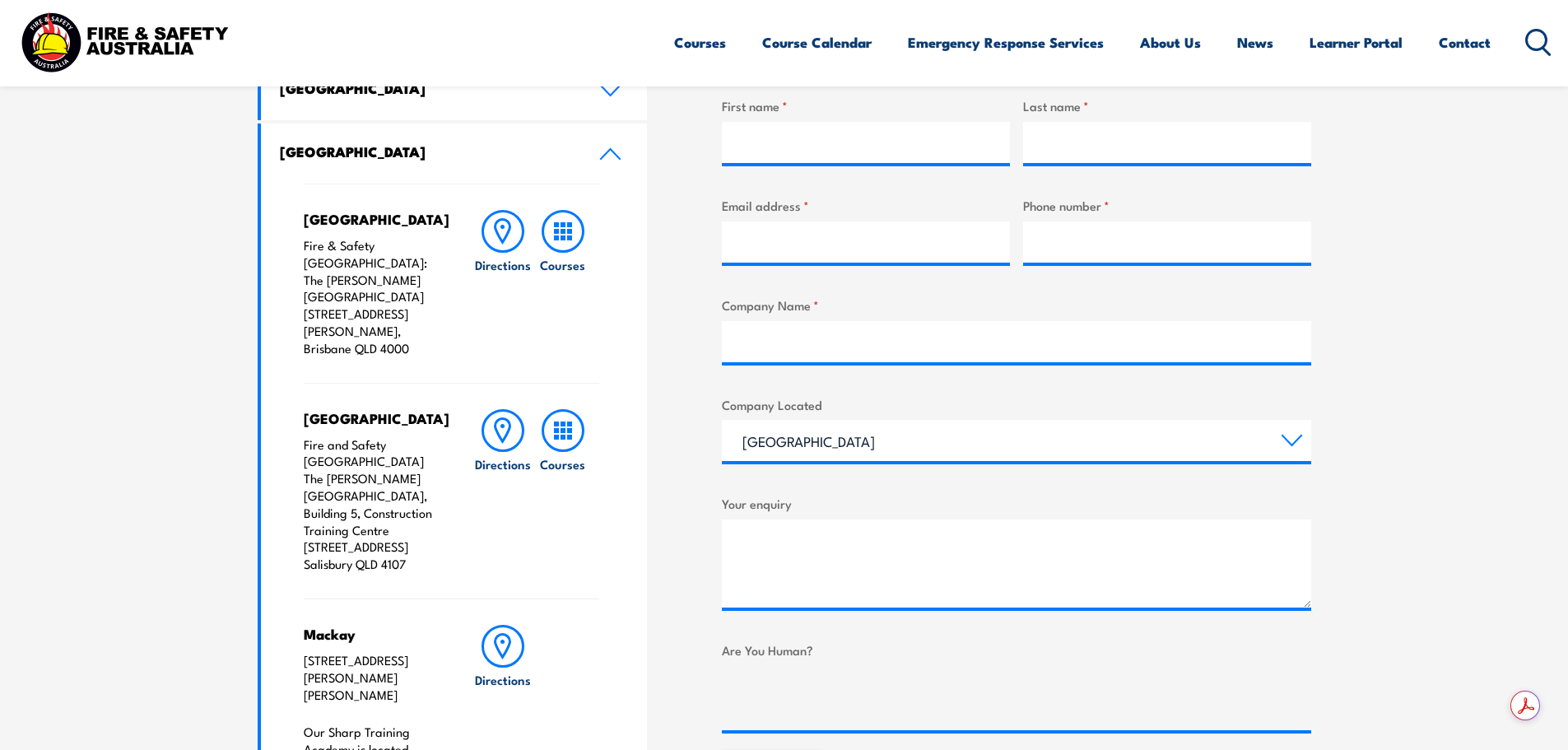
drag, startPoint x: 305, startPoint y: 491, endPoint x: 429, endPoint y: 549, distance: 136.9
click at [429, 549] on div "Salisbury Fire and Safety [GEOGRAPHIC_DATA] [GEOGRAPHIC_DATA][PERSON_NAME], Bui…" at bounding box center [452, 490] width 296 height 216
copy p "[STREET_ADDRESS]"
click at [563, 455] on h6 "Courses" at bounding box center [563, 464] width 45 height 18
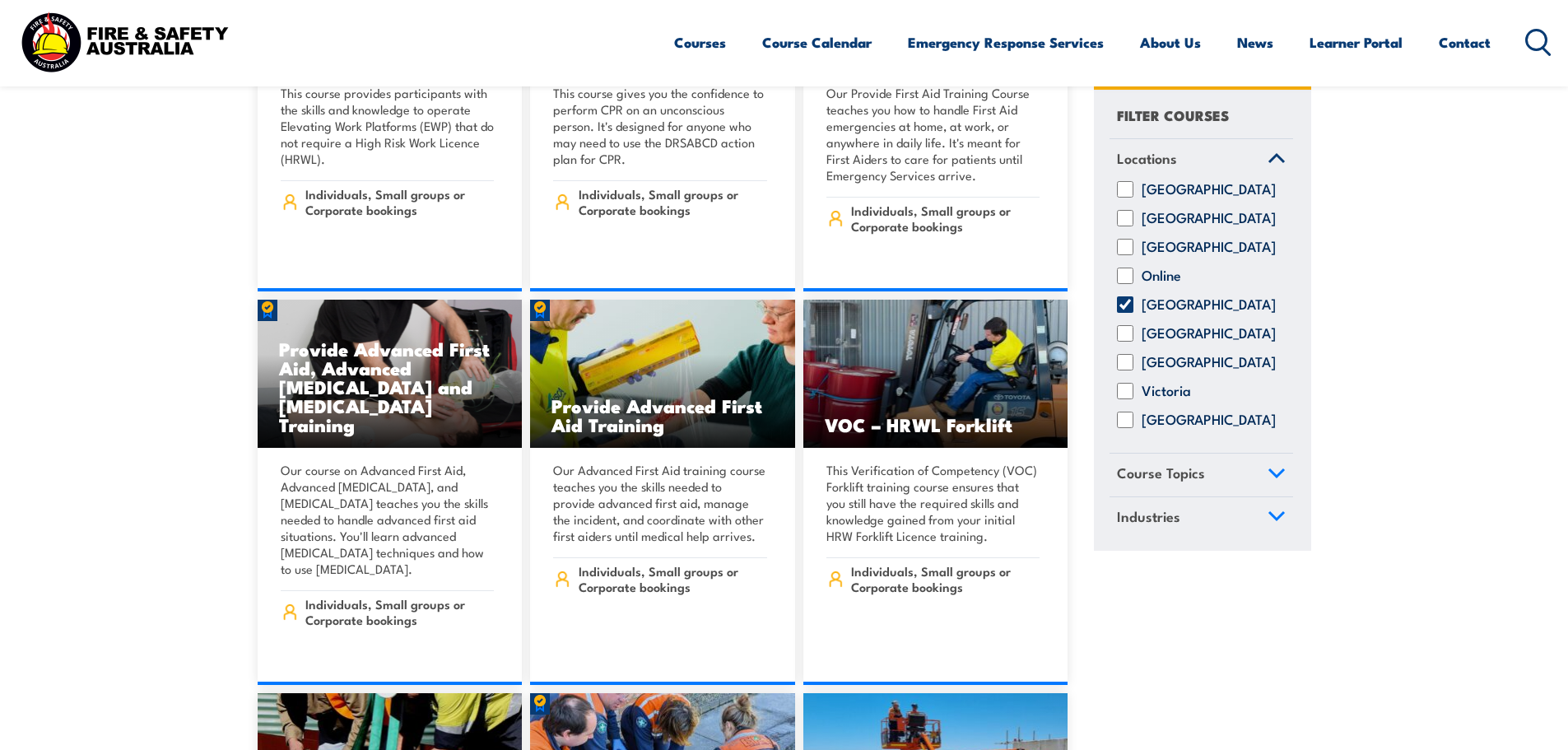
scroll to position [8973, 0]
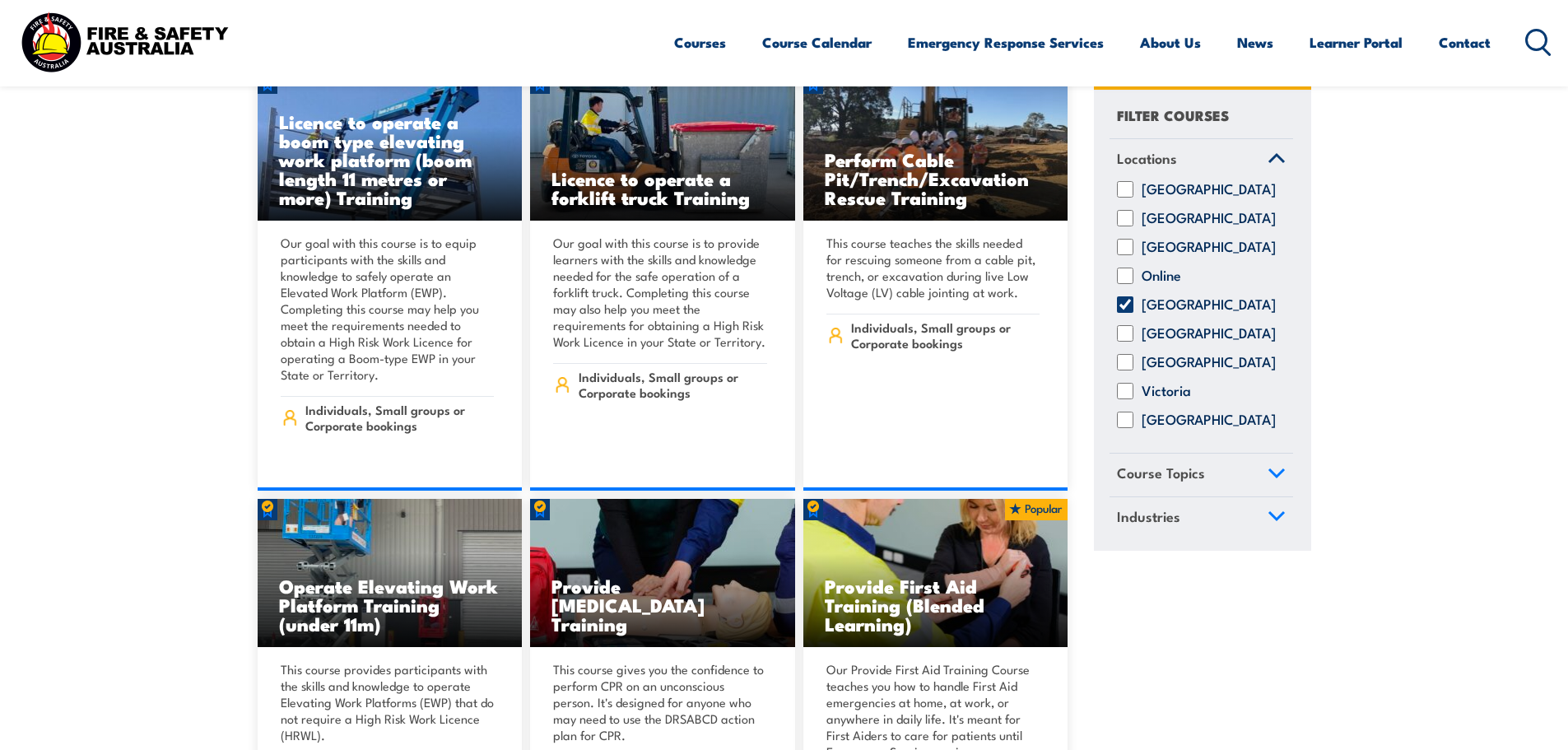
click at [1540, 37] on icon at bounding box center [1539, 42] width 26 height 27
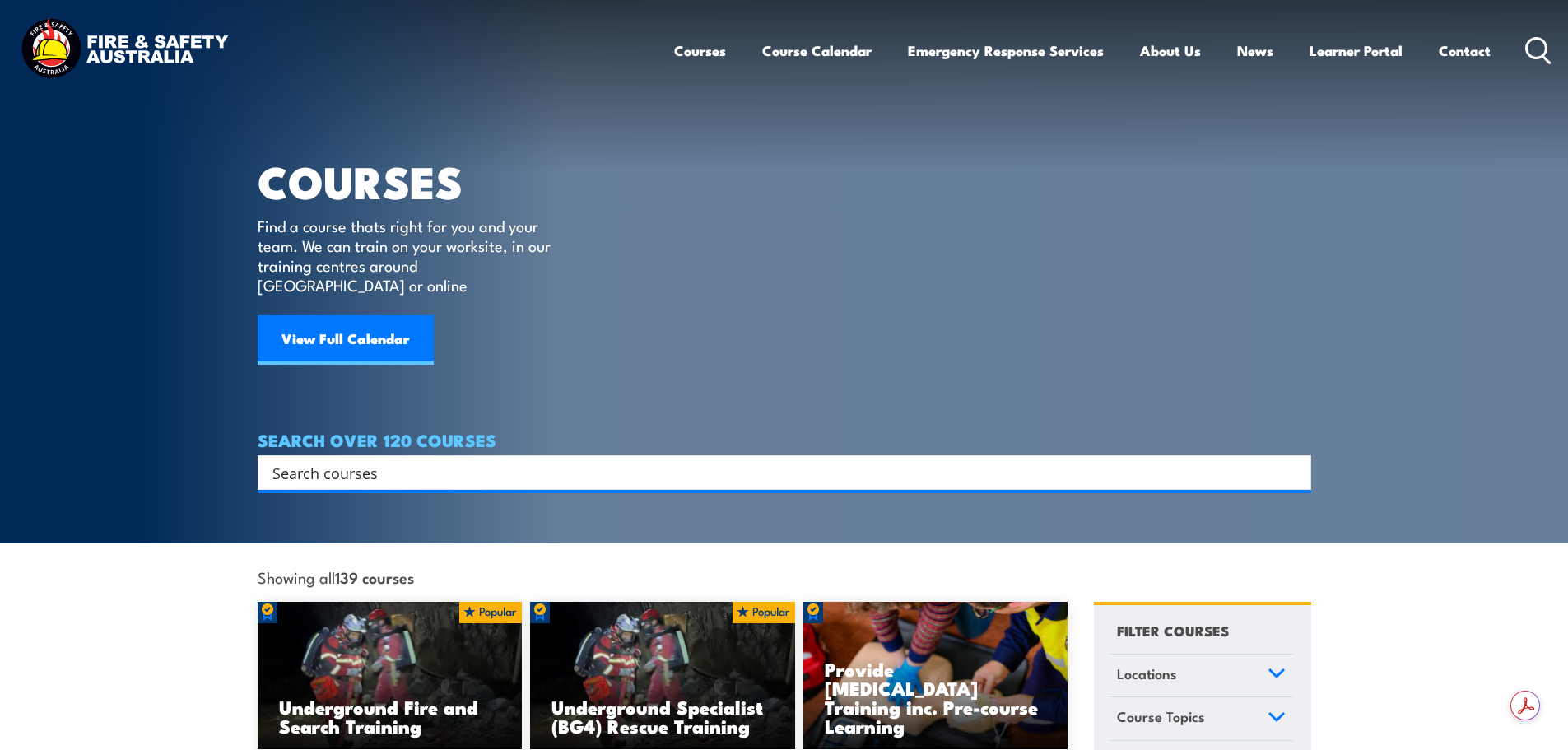
click at [290, 460] on input "Search input" at bounding box center [774, 472] width 1003 height 25
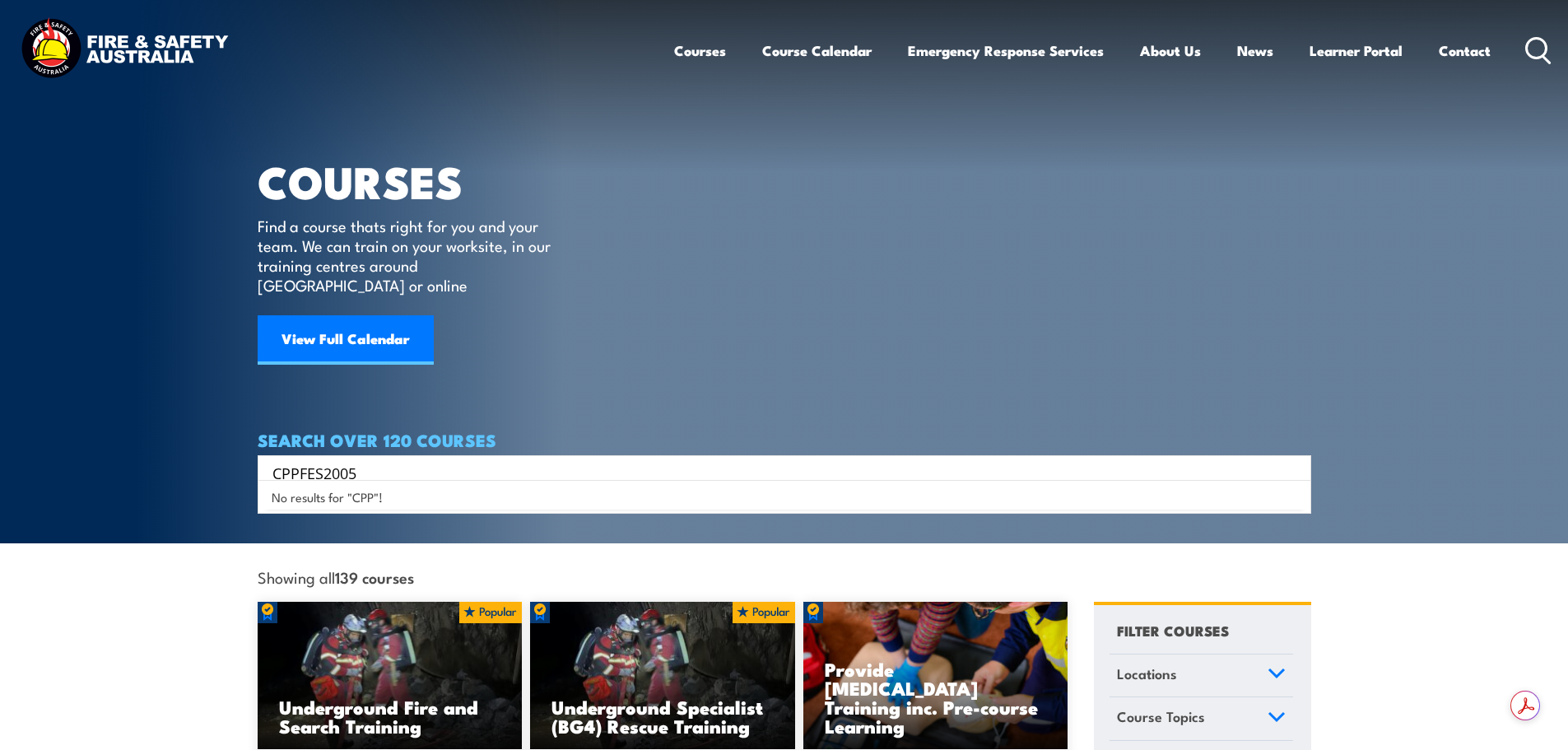
type input "CPPFES2005"
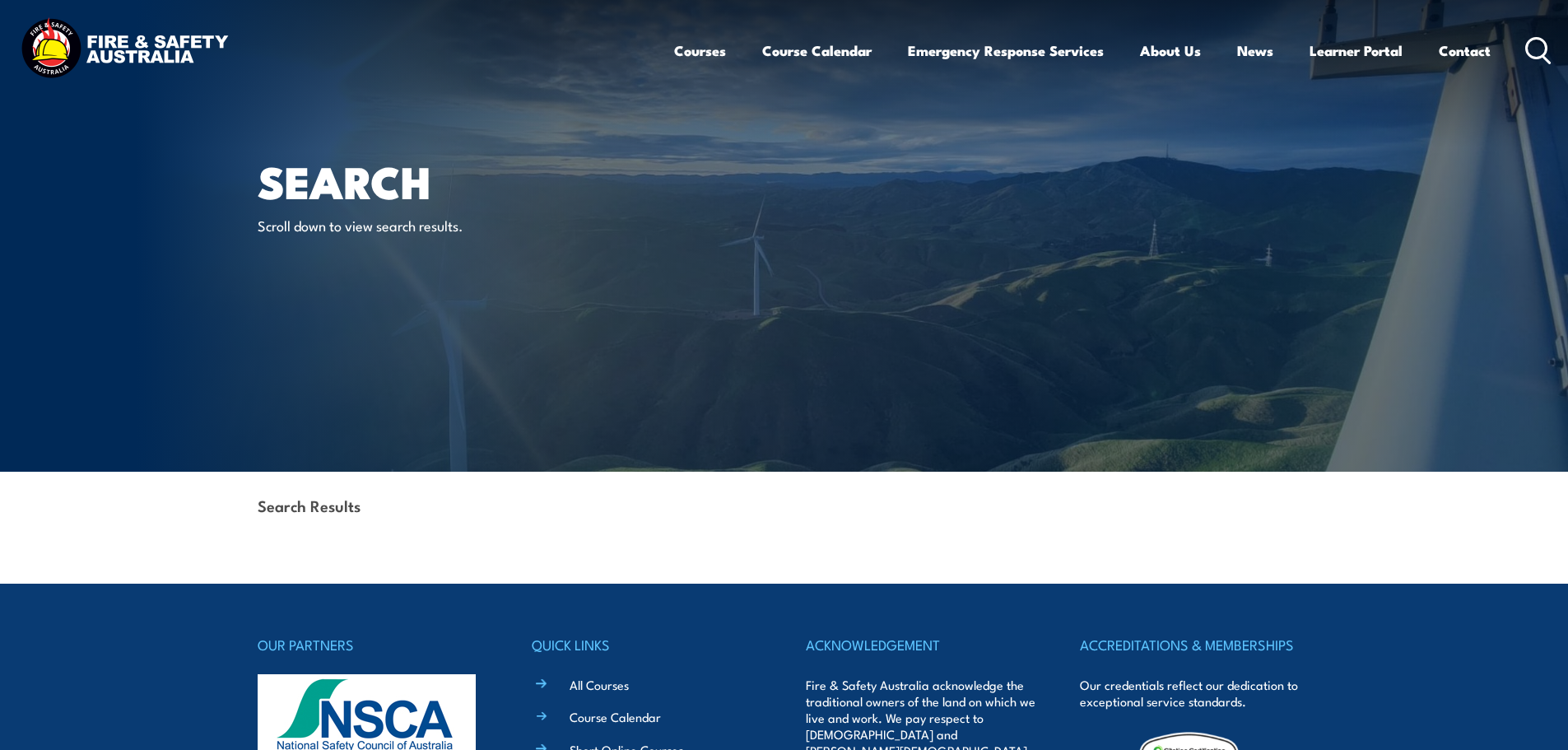
click at [1539, 78] on div "Courses Course Calendar Emergency Response Services Services Overview Emergency…" at bounding box center [1114, 50] width 879 height 71
click at [1539, 75] on div "Courses Course Calendar Emergency Response Services Services Overview Emergency…" at bounding box center [1114, 50] width 879 height 71
click at [1532, 45] on icon at bounding box center [1539, 51] width 26 height 27
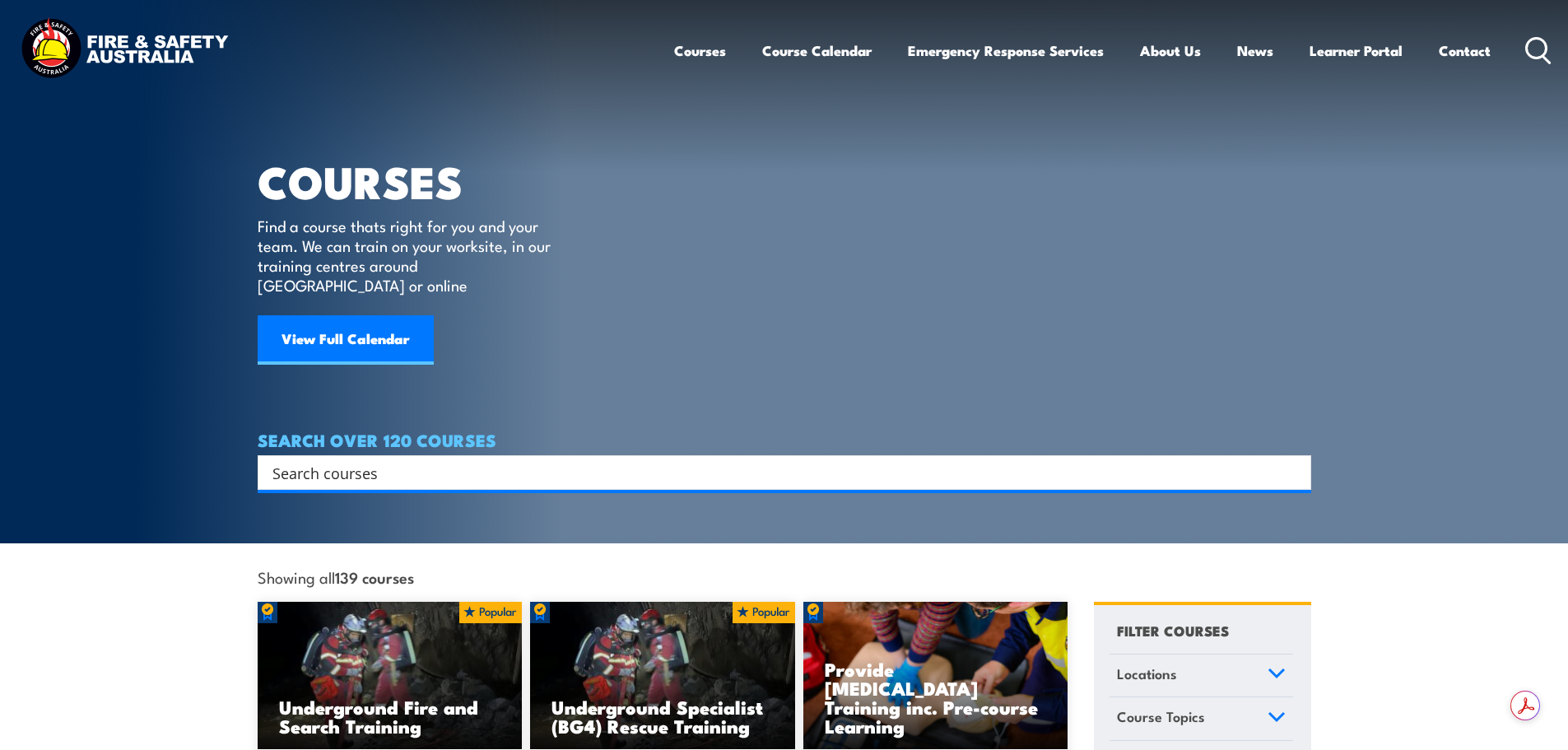
click at [1460, 54] on link "Contact" at bounding box center [1465, 50] width 52 height 43
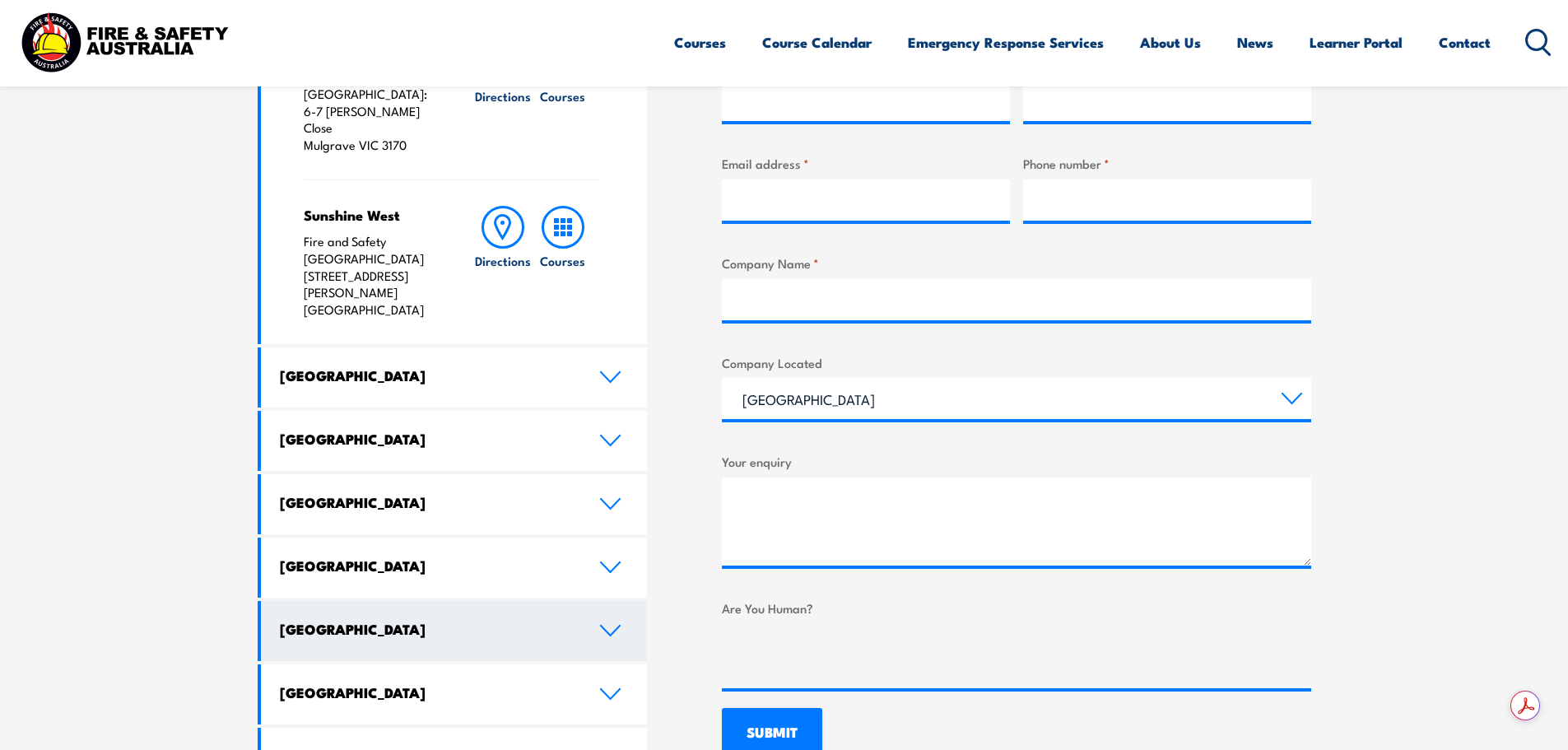
scroll to position [824, 0]
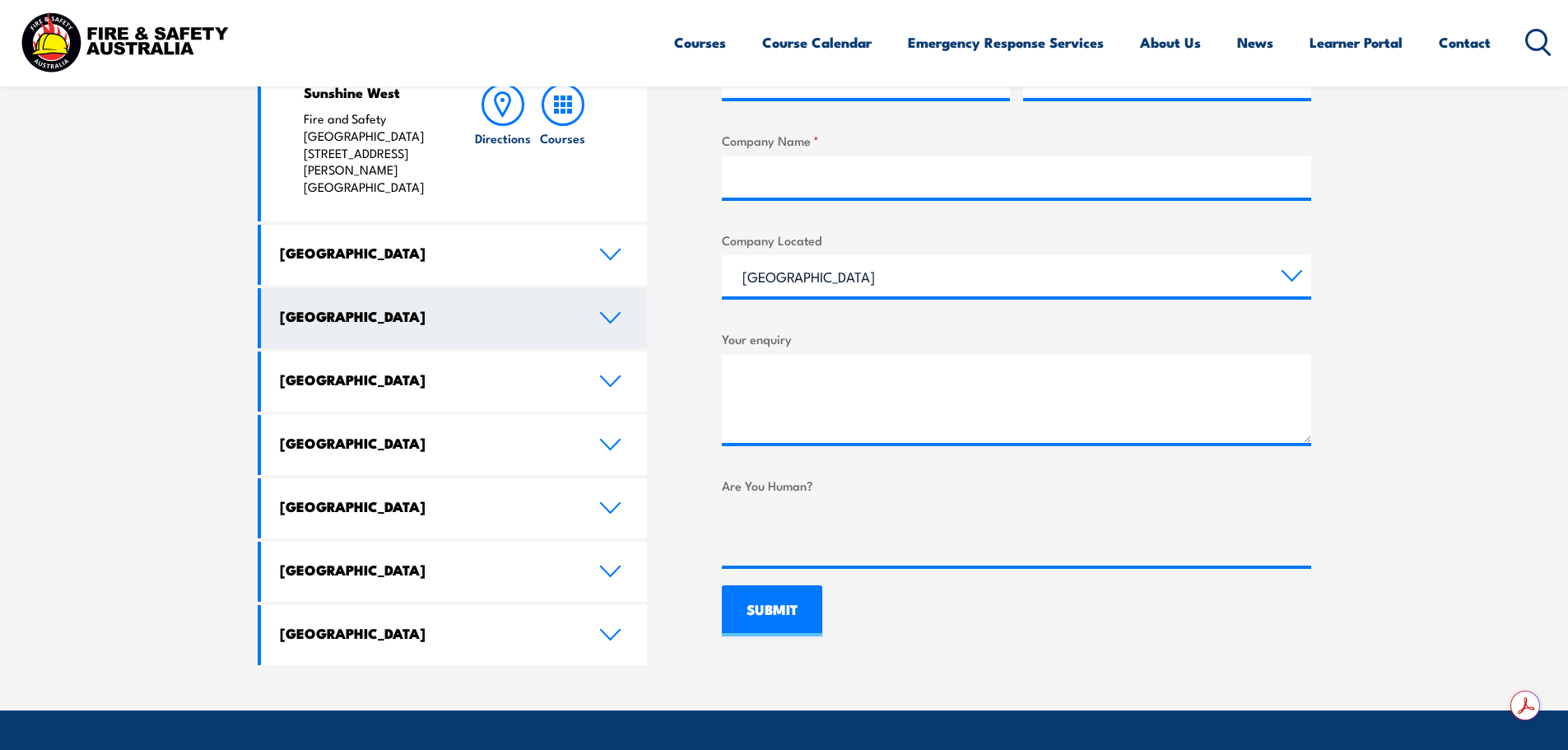
click at [511, 288] on link "[GEOGRAPHIC_DATA]" at bounding box center [454, 318] width 387 height 60
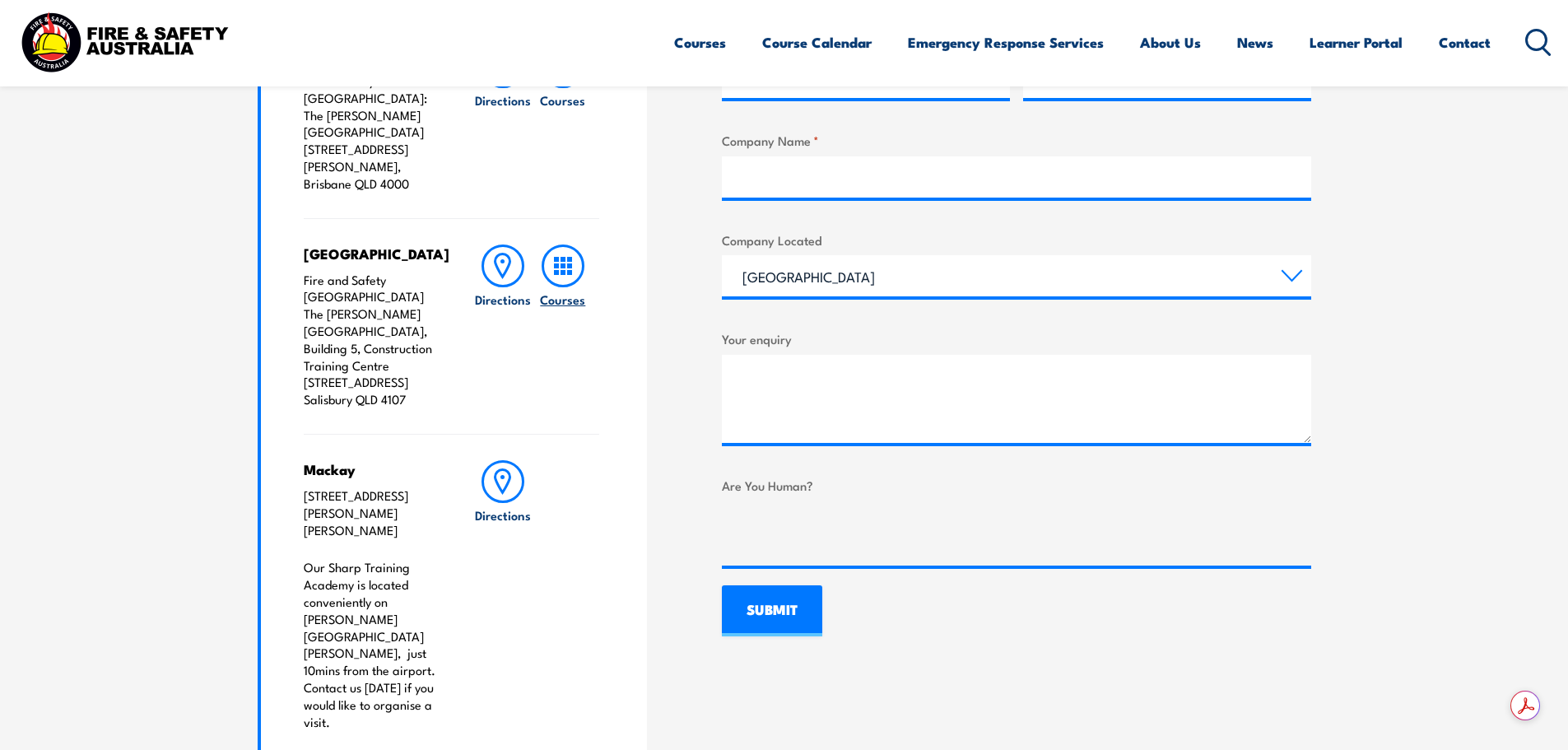
click at [560, 246] on icon at bounding box center [563, 266] width 43 height 43
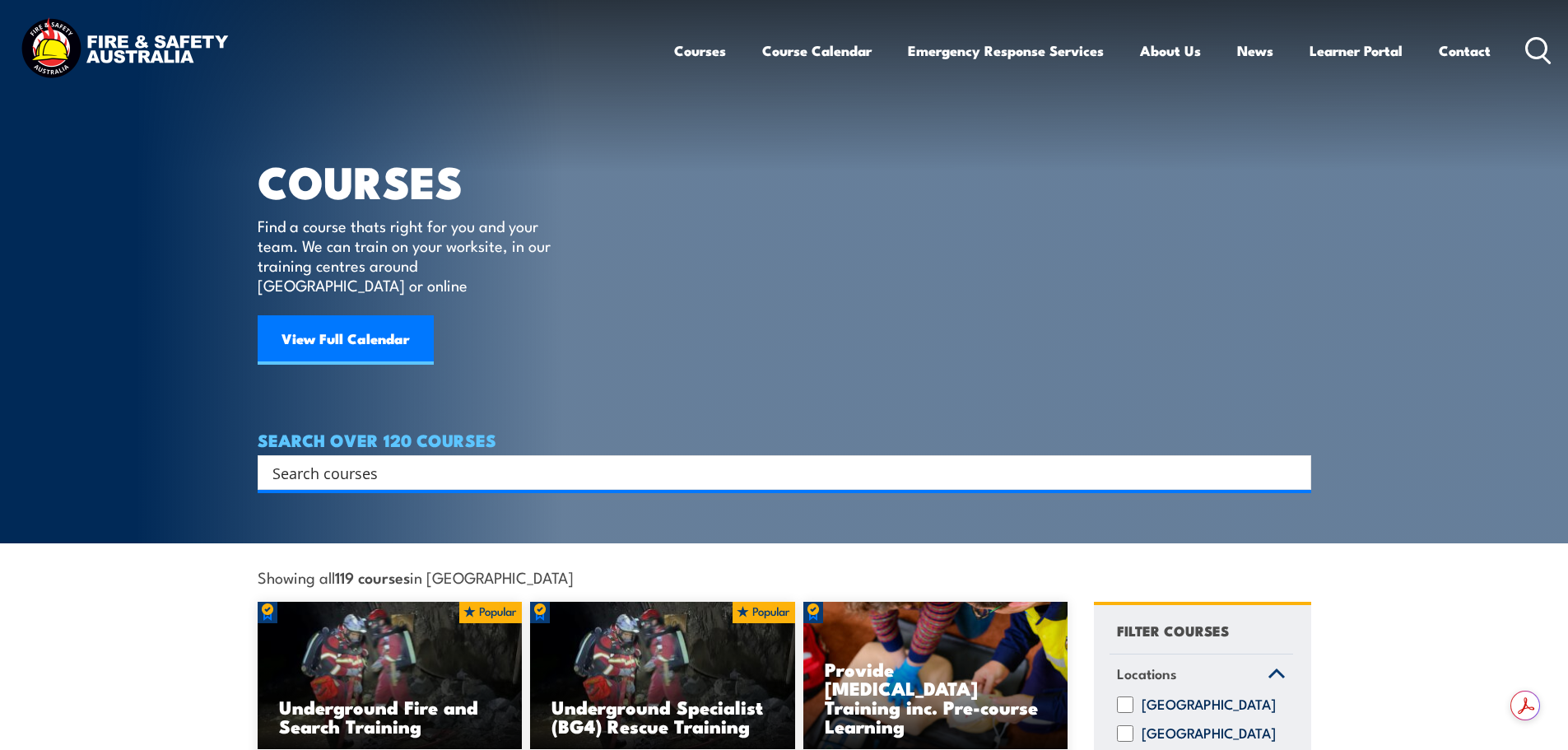
click at [496, 460] on input "Search input" at bounding box center [774, 472] width 1003 height 25
type input "fire"
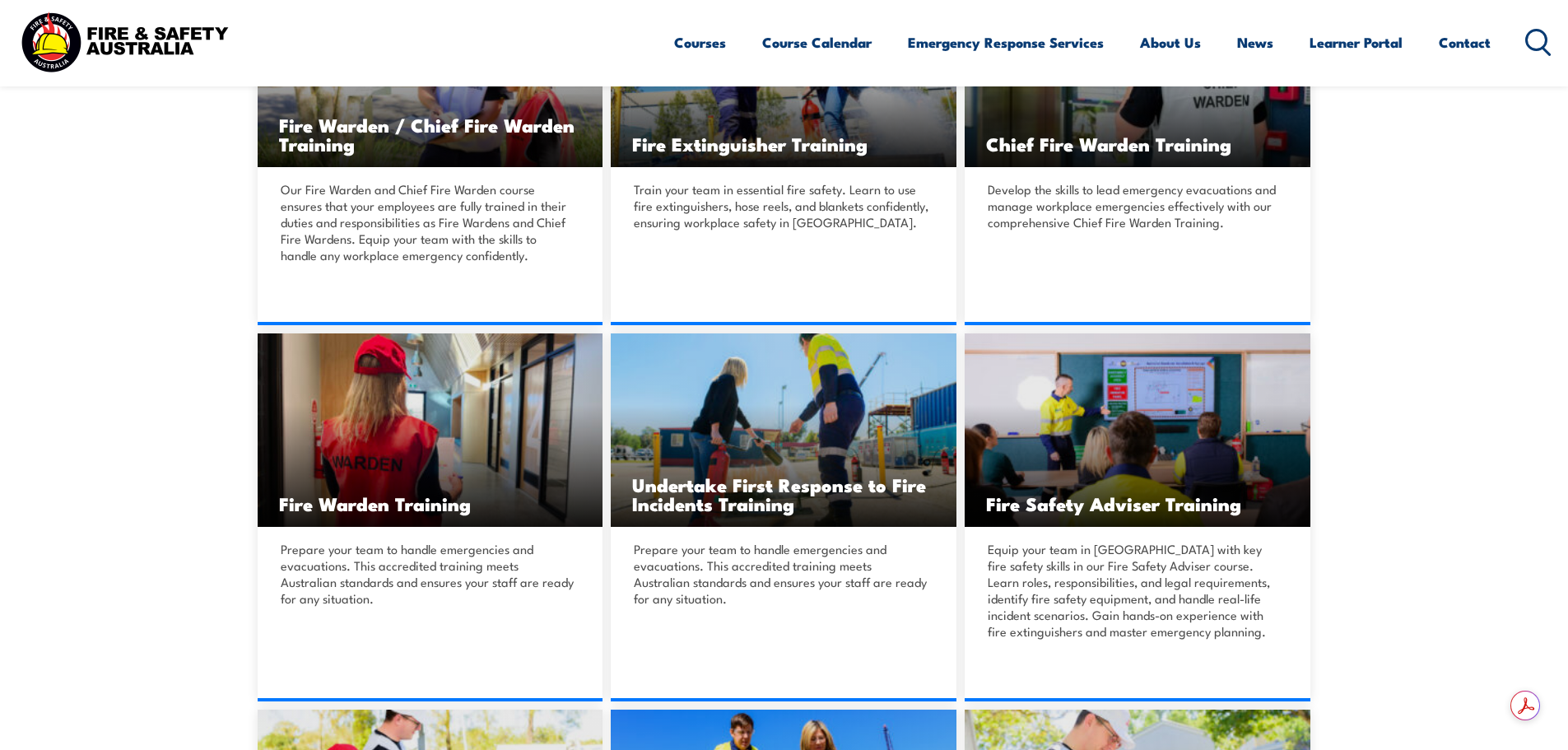
scroll to position [576, 0]
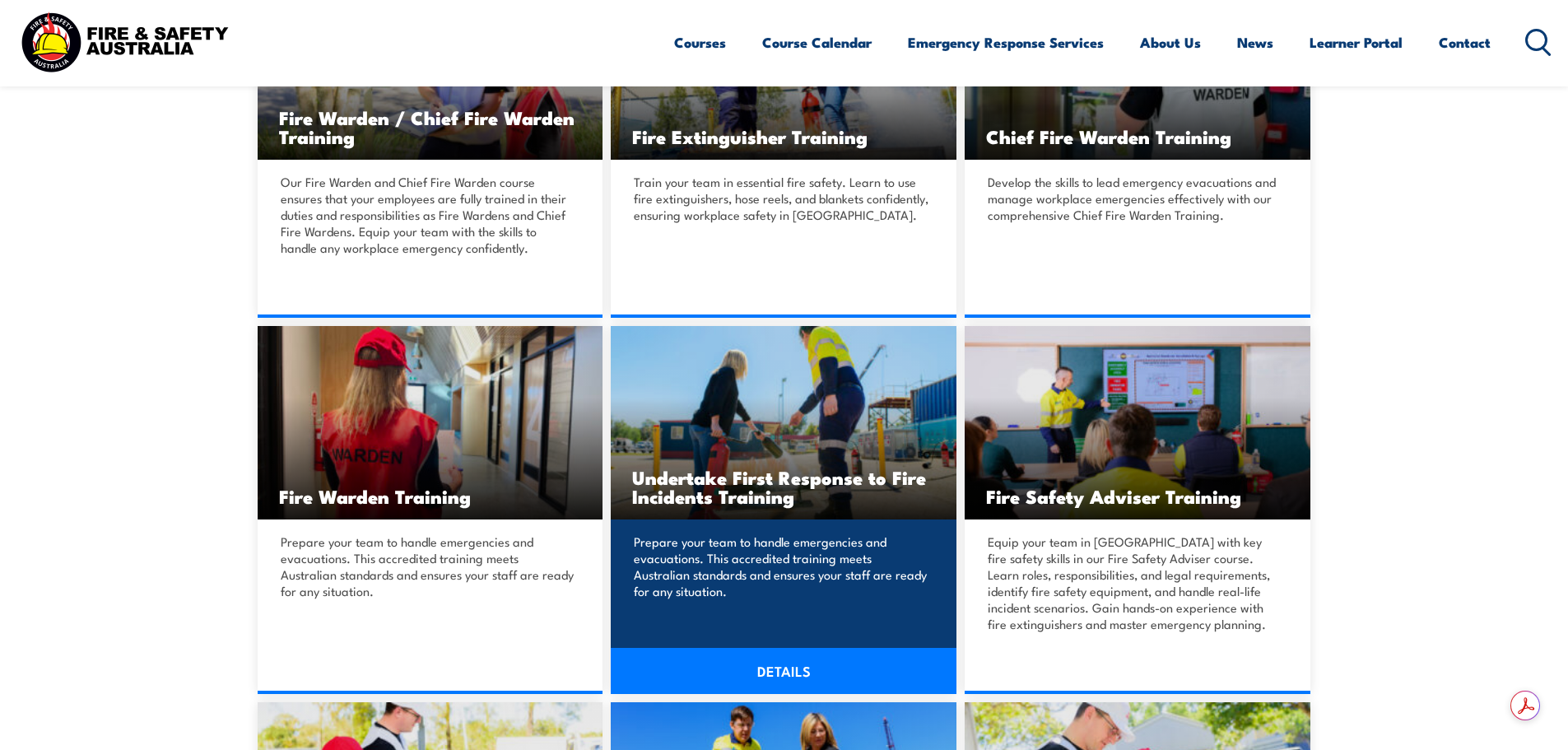
click at [675, 476] on h3 "Undertake First Response to Fire Incidents Training" at bounding box center [784, 486] width 303 height 38
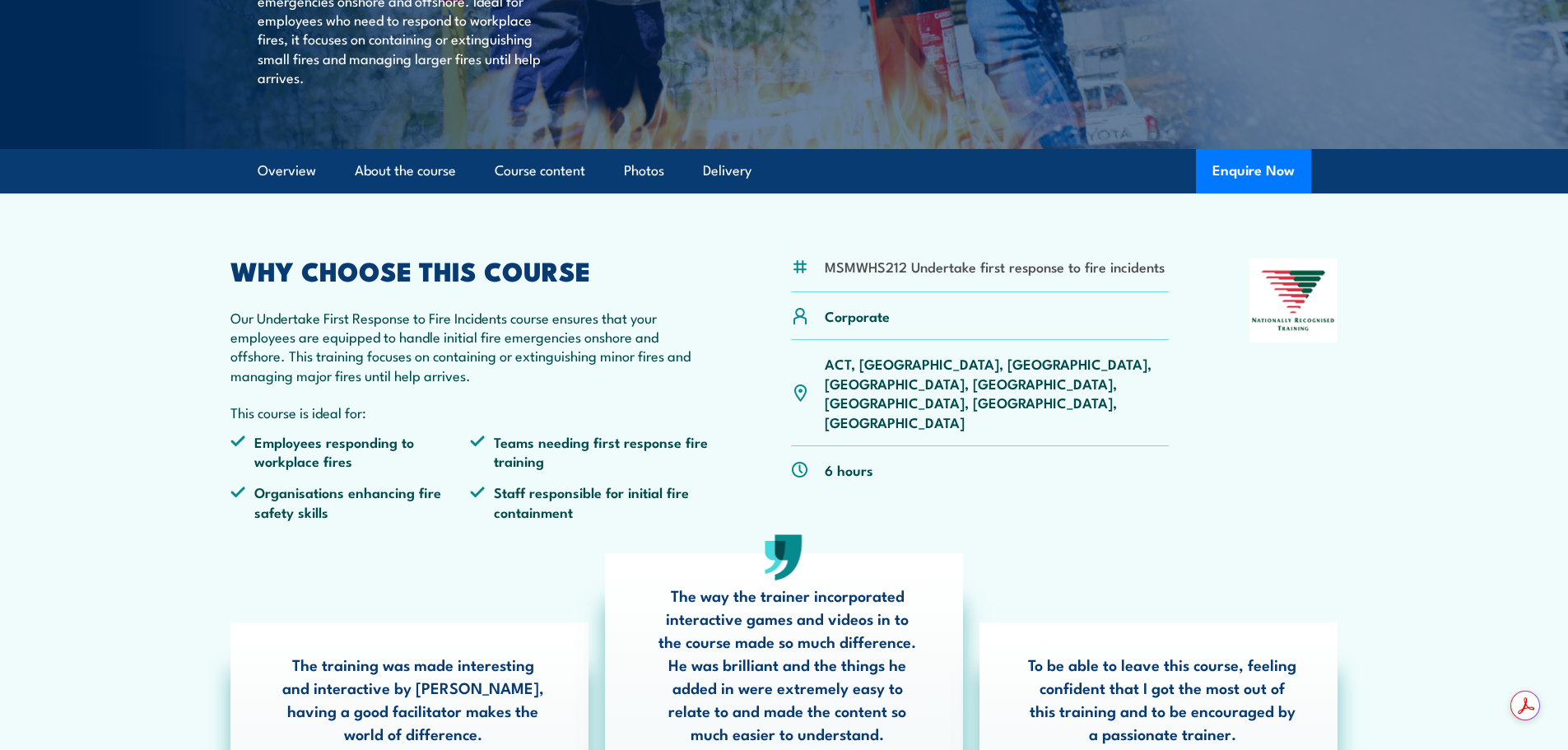
scroll to position [247, 0]
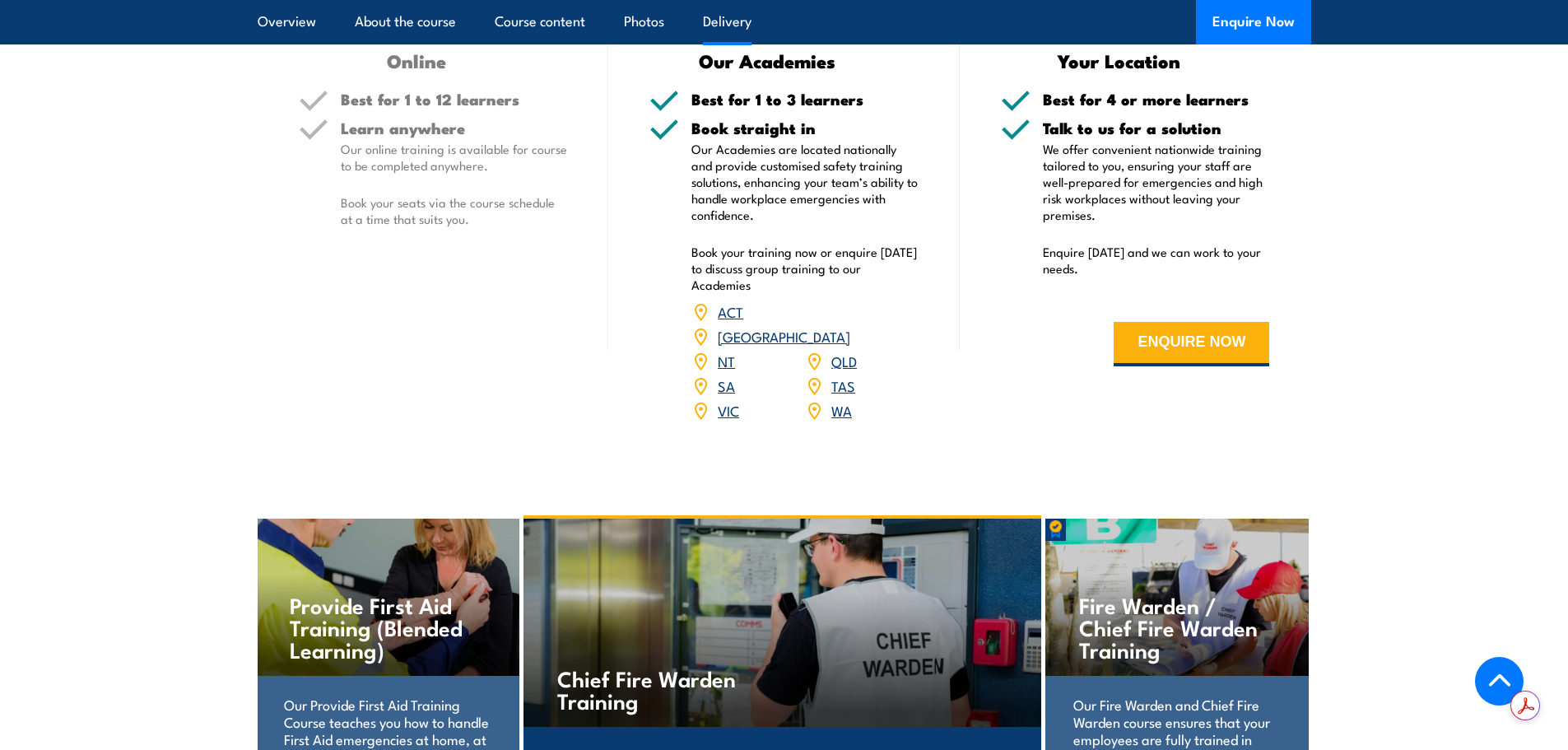
scroll to position [2387, 0]
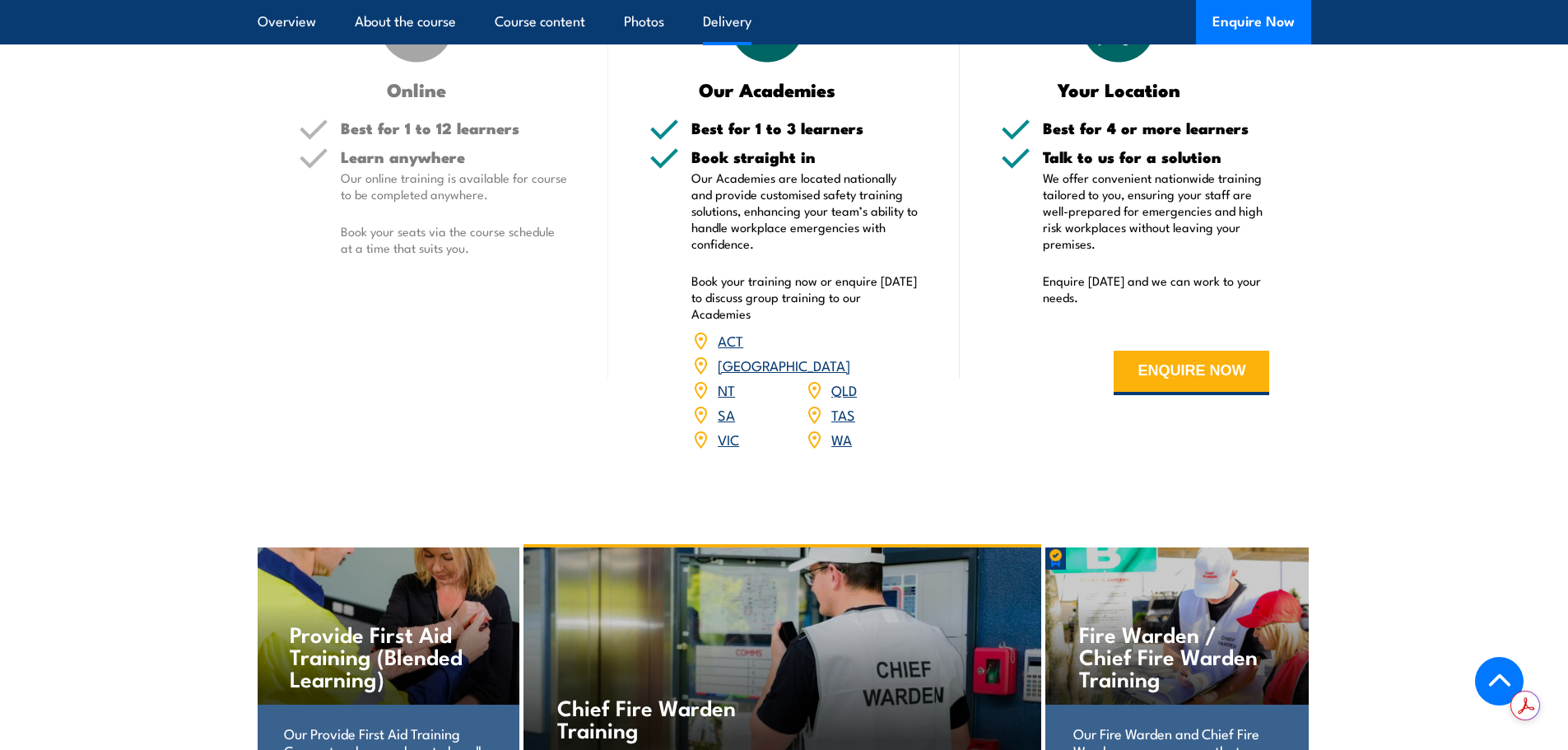
click at [844, 379] on link "QLD" at bounding box center [844, 389] width 25 height 20
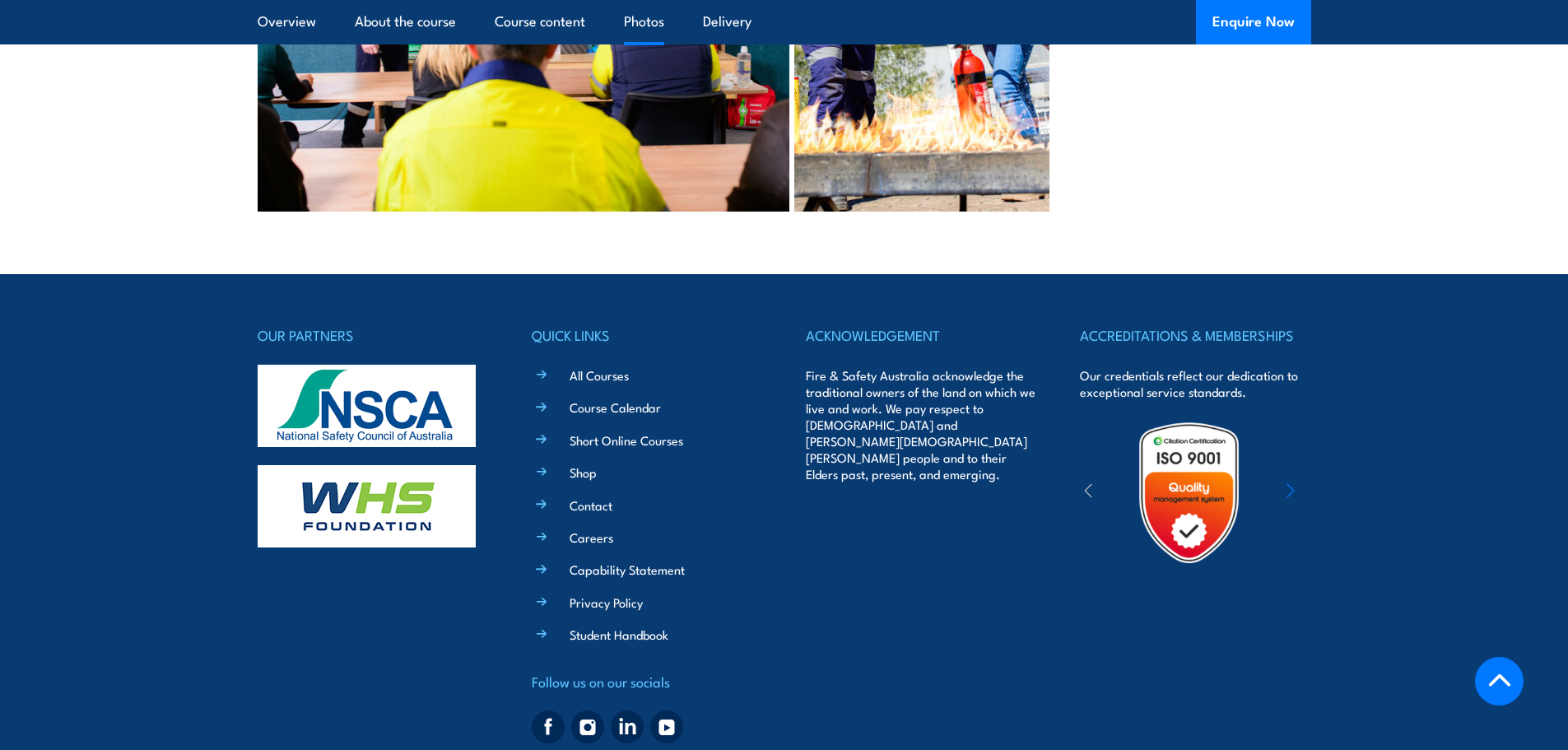
scroll to position [3812, 0]
